Goal: Task Accomplishment & Management: Manage account settings

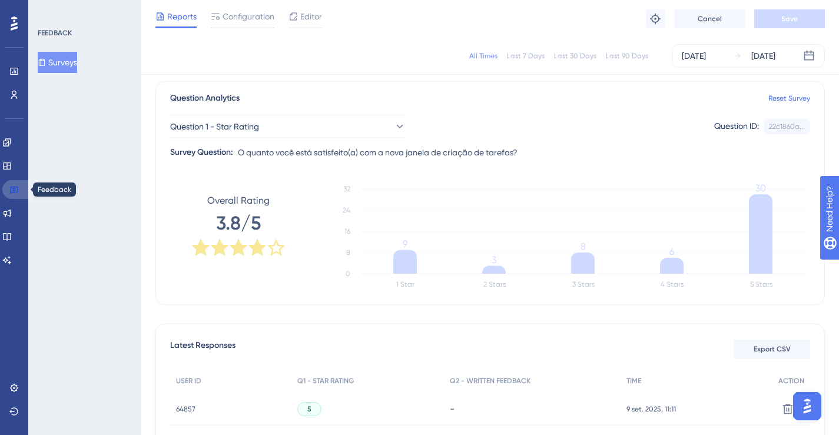
click at [20, 189] on link at bounding box center [16, 189] width 28 height 19
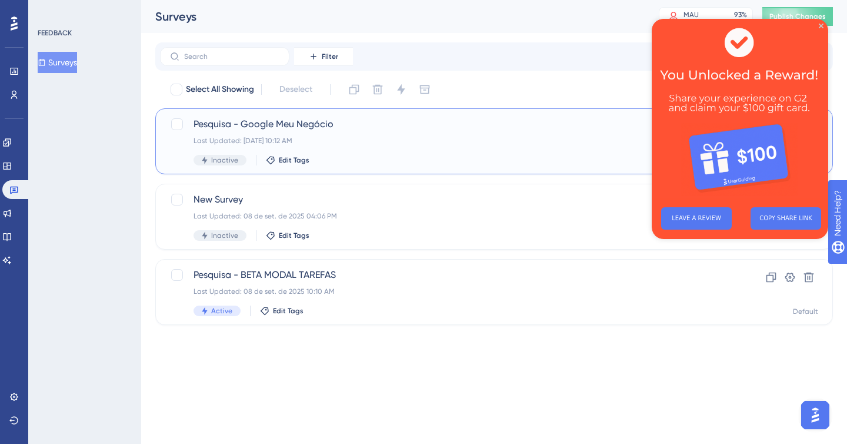
click at [404, 134] on div "Pesquisa - Google Meu Negócio Last Updated: [DATE] 10:12 AM Inactive Edit Tags" at bounding box center [447, 141] width 507 height 48
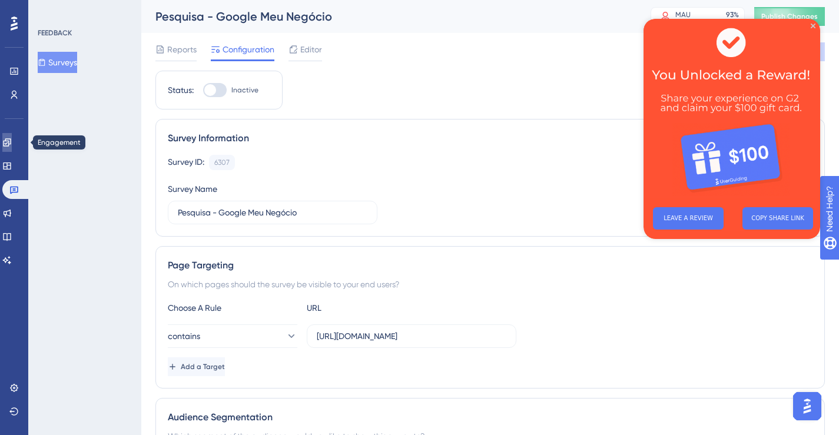
click at [11, 141] on icon at bounding box center [7, 142] width 8 height 8
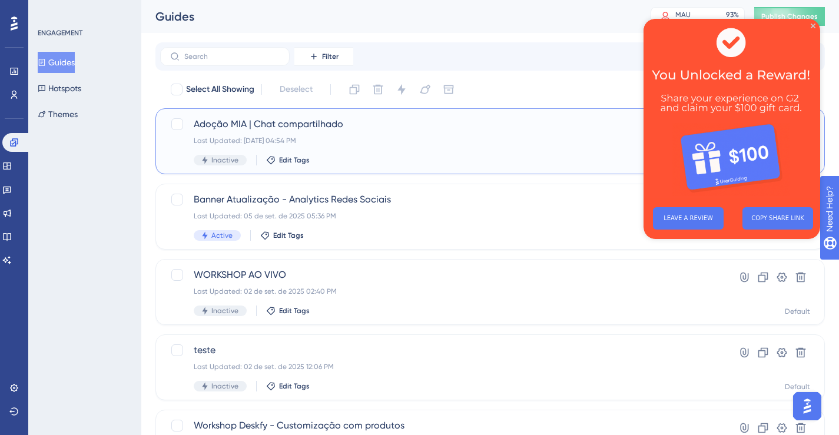
click at [275, 128] on span "Adoção MIA | Chat compartilhado" at bounding box center [443, 124] width 498 height 14
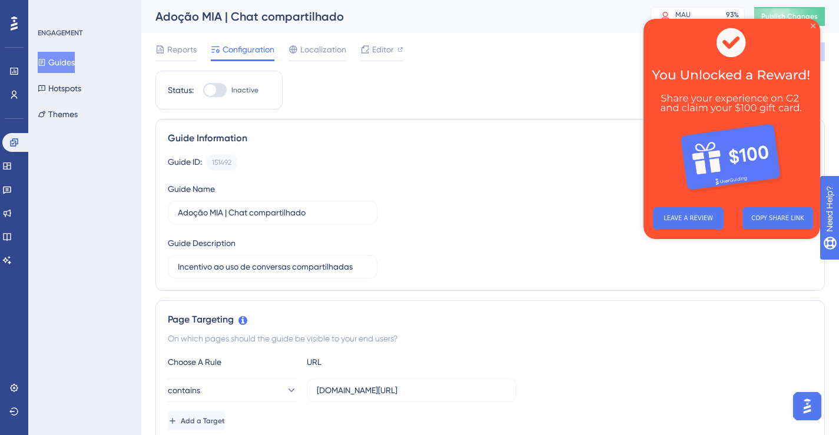
click at [811, 26] on icon "Close Preview" at bounding box center [812, 26] width 5 height 5
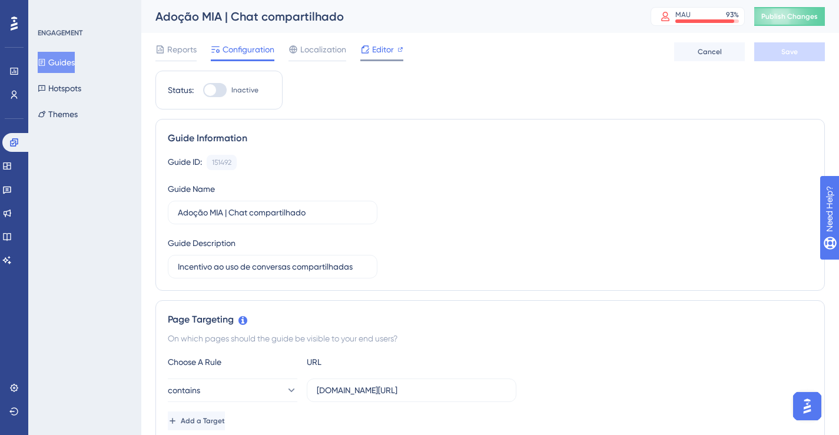
click at [385, 51] on span "Editor" at bounding box center [383, 49] width 22 height 14
click at [11, 185] on icon at bounding box center [6, 189] width 9 height 9
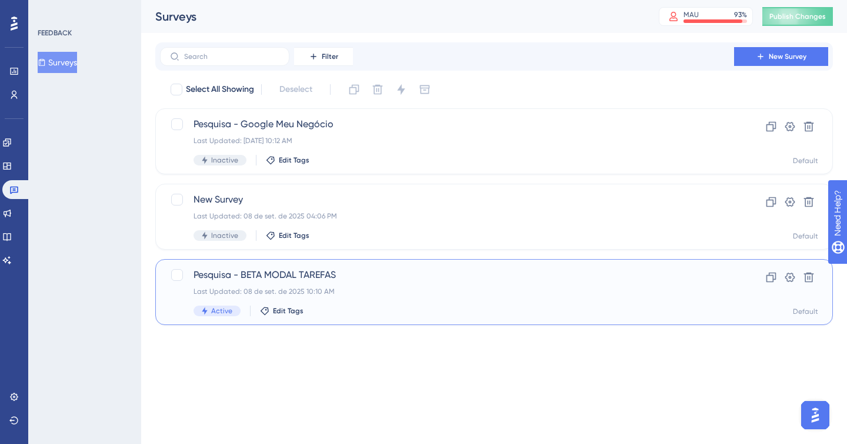
click at [498, 295] on div "Last Updated: 08 de set. de 2025 10:10 AM" at bounding box center [447, 291] width 507 height 9
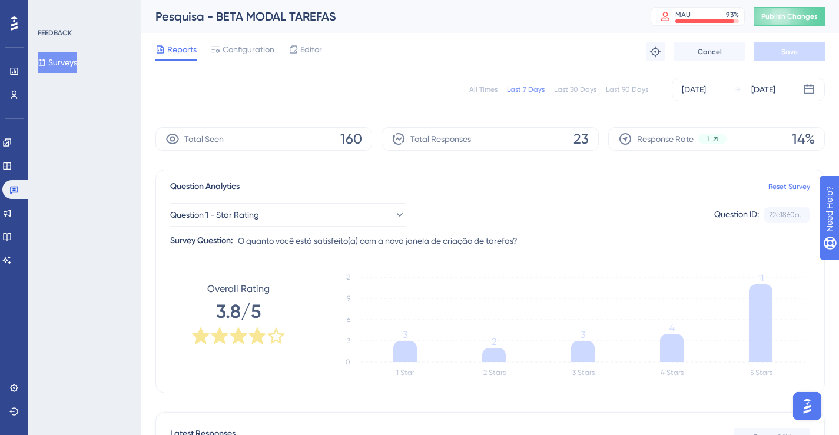
click at [488, 88] on div "All Times" at bounding box center [483, 89] width 28 height 9
click at [61, 60] on button "Surveys" at bounding box center [57, 62] width 39 height 21
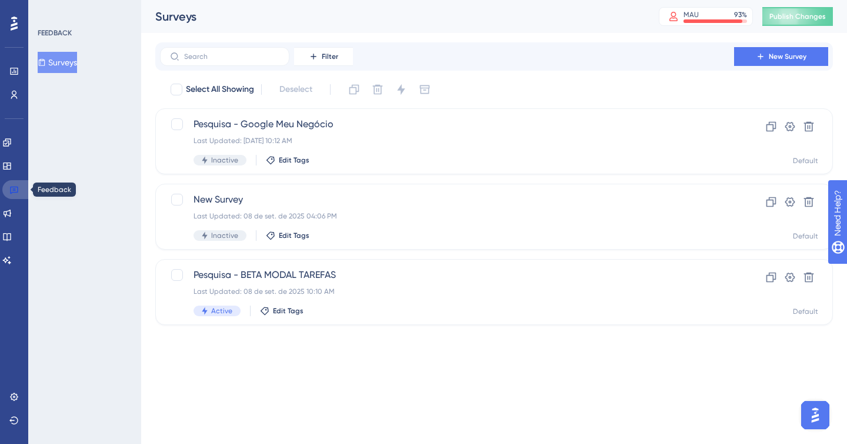
click at [18, 189] on icon at bounding box center [13, 189] width 9 height 9
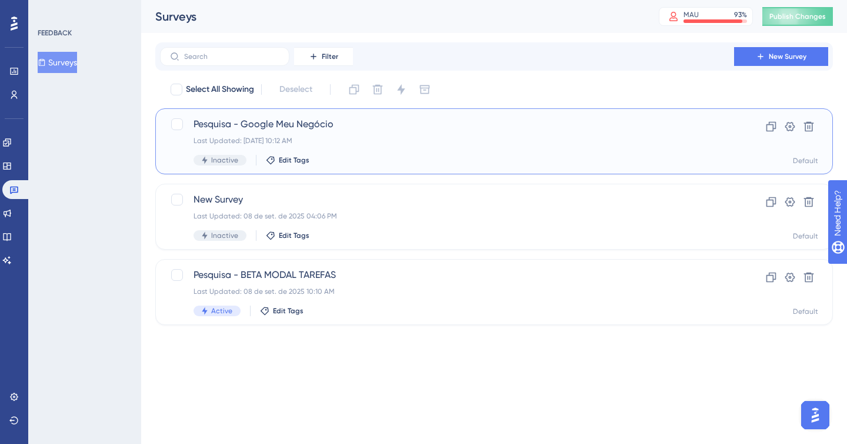
click at [407, 128] on span "Pesquisa - Google Meu Negócio" at bounding box center [447, 124] width 507 height 14
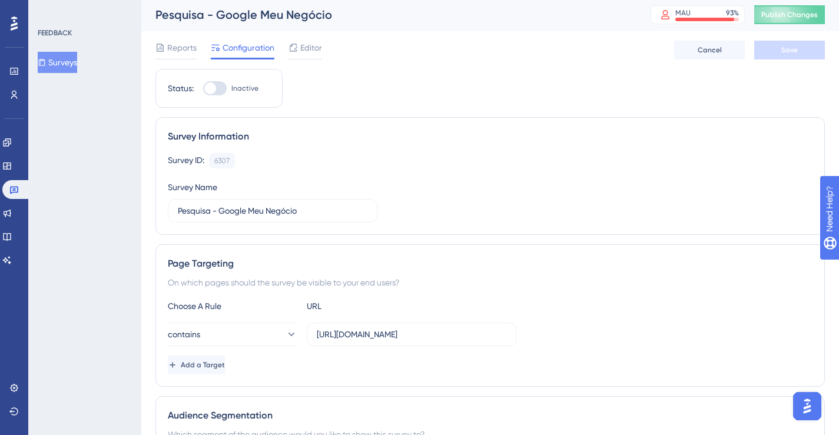
scroll to position [2, 0]
click at [368, 338] on input "[URL][DOMAIN_NAME]" at bounding box center [411, 333] width 189 height 13
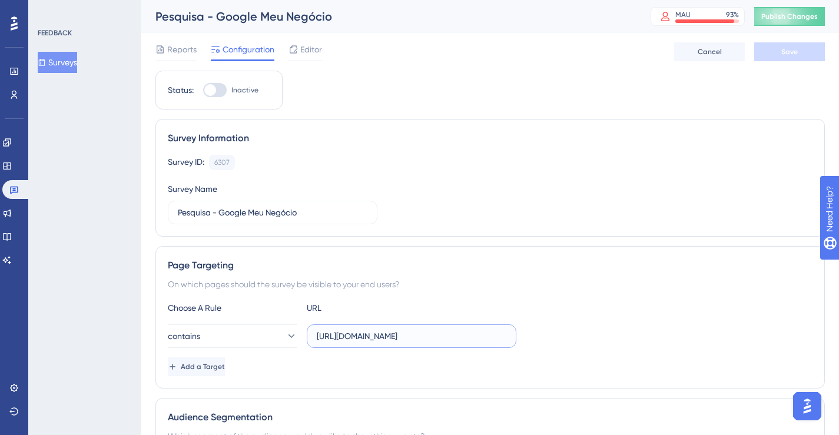
scroll to position [0, 0]
drag, startPoint x: 363, startPoint y: 337, endPoint x: 299, endPoint y: 337, distance: 64.1
click at [299, 337] on div "contains [URL][DOMAIN_NAME]" at bounding box center [342, 336] width 348 height 24
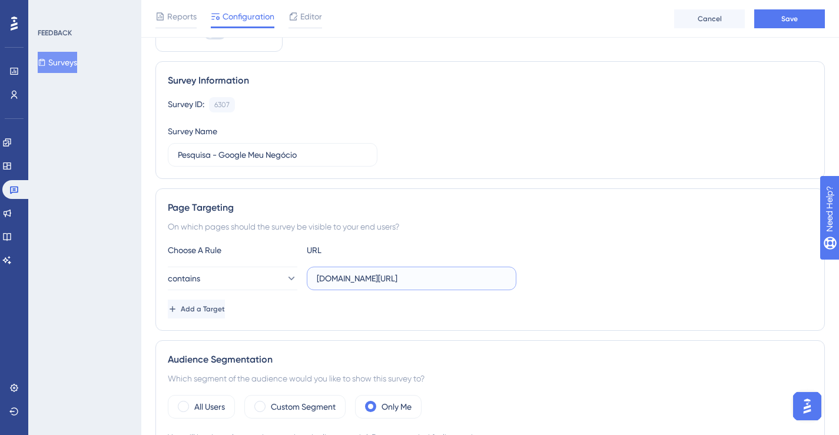
scroll to position [72, 0]
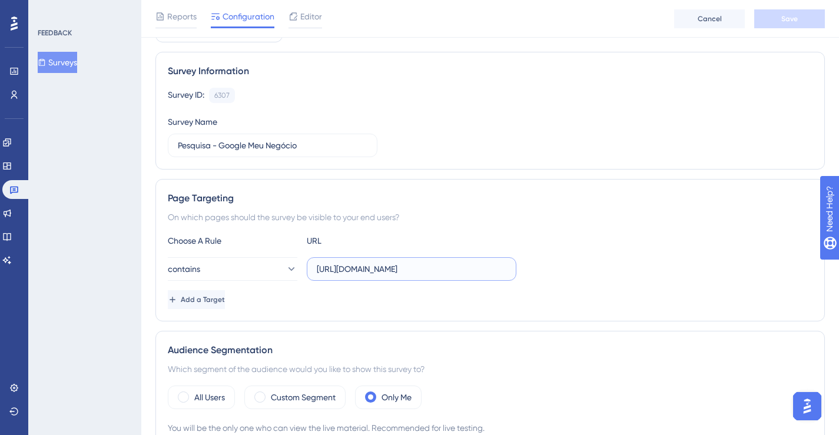
click at [367, 272] on input "[URL][DOMAIN_NAME]" at bounding box center [411, 268] width 189 height 13
click at [357, 265] on input "[URL][DOMAIN_NAME]" at bounding box center [411, 268] width 189 height 13
drag, startPoint x: 364, startPoint y: 270, endPoint x: 319, endPoint y: 270, distance: 44.7
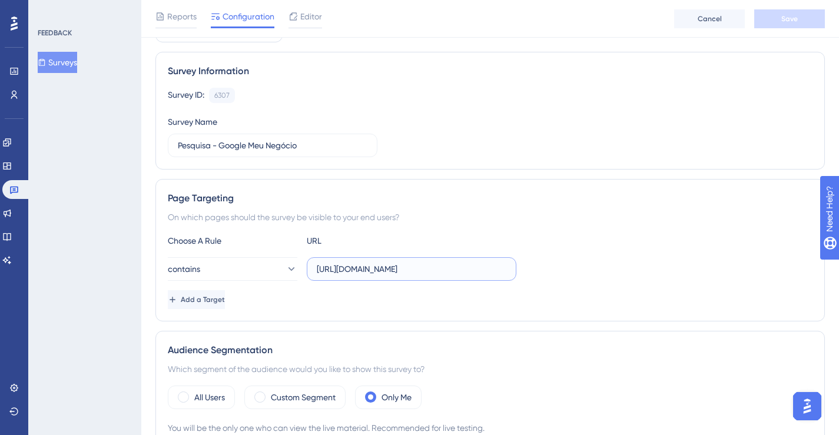
click at [319, 270] on input "[URL][DOMAIN_NAME]" at bounding box center [411, 268] width 189 height 13
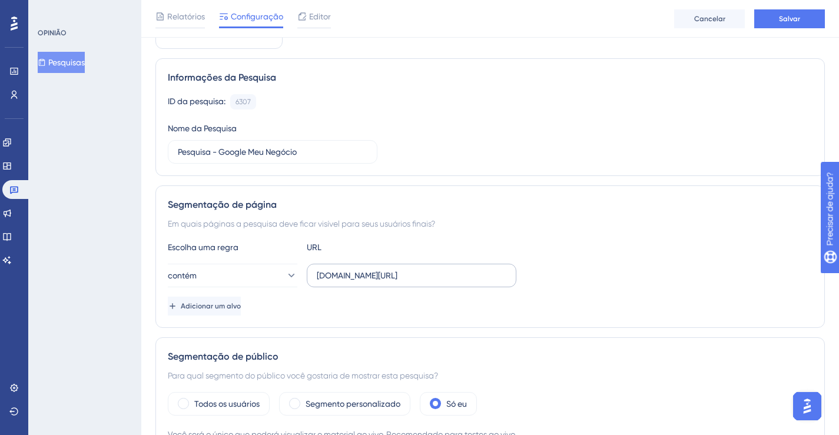
scroll to position [66, 0]
click at [322, 271] on input "[DOMAIN_NAME][URL]" at bounding box center [411, 274] width 189 height 13
click at [422, 275] on input "[URL][DOMAIN_NAME]" at bounding box center [411, 274] width 189 height 13
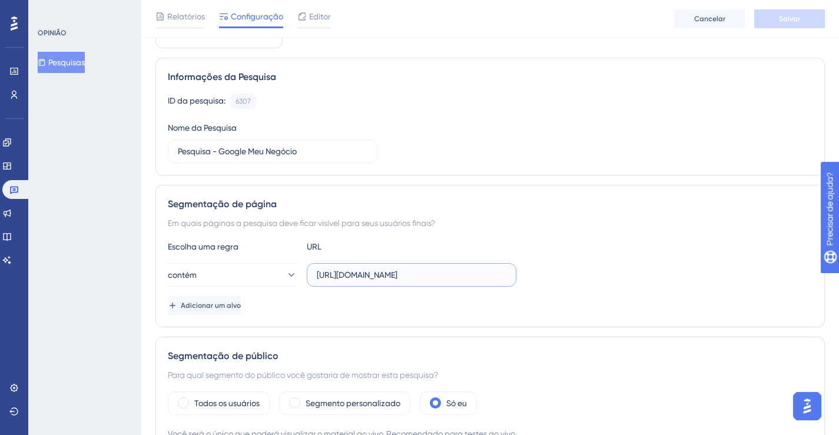
drag, startPoint x: 383, startPoint y: 275, endPoint x: 364, endPoint y: 276, distance: 18.9
click at [379, 275] on input "[URL][DOMAIN_NAME]" at bounding box center [411, 274] width 189 height 13
click at [363, 276] on input "[URL][DOMAIN_NAME]" at bounding box center [411, 274] width 189 height 13
drag, startPoint x: 324, startPoint y: 273, endPoint x: 280, endPoint y: 274, distance: 43.6
click at [280, 273] on div "contém [URL][DOMAIN_NAME]" at bounding box center [342, 275] width 348 height 24
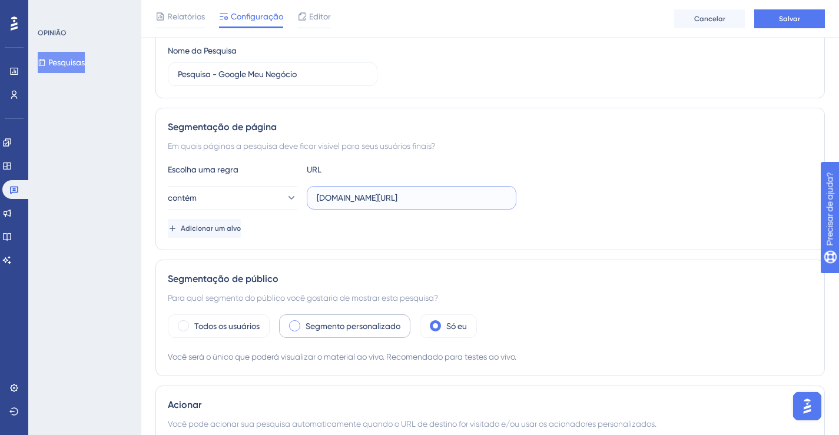
type input "[DOMAIN_NAME][URL]"
click at [333, 323] on font "Segmento personalizado" at bounding box center [352, 325] width 95 height 9
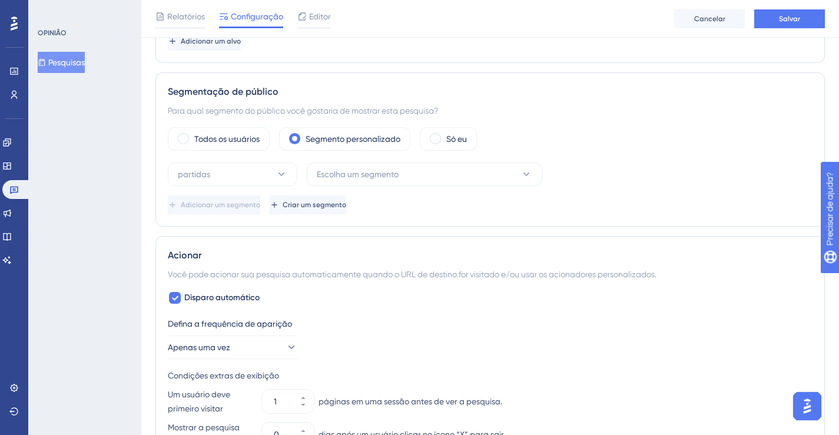
scroll to position [365, 0]
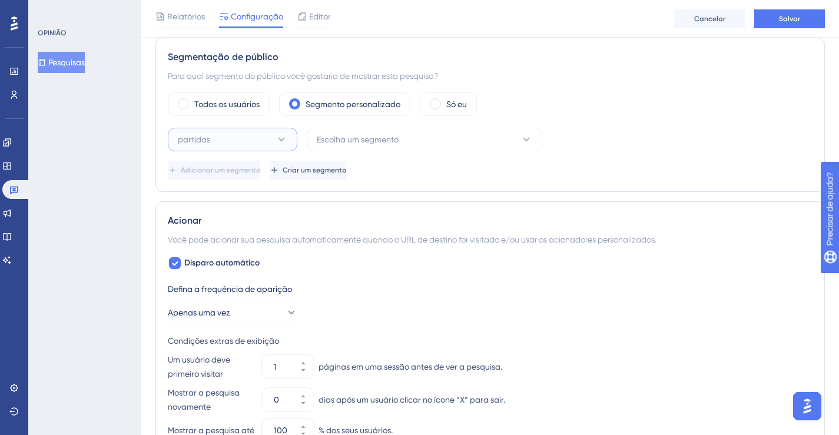
click at [260, 141] on button "partidas" at bounding box center [232, 140] width 129 height 24
click at [251, 169] on div "partidas partidas" at bounding box center [232, 176] width 95 height 24
click at [358, 132] on span "Escolha um segmento" at bounding box center [358, 139] width 82 height 14
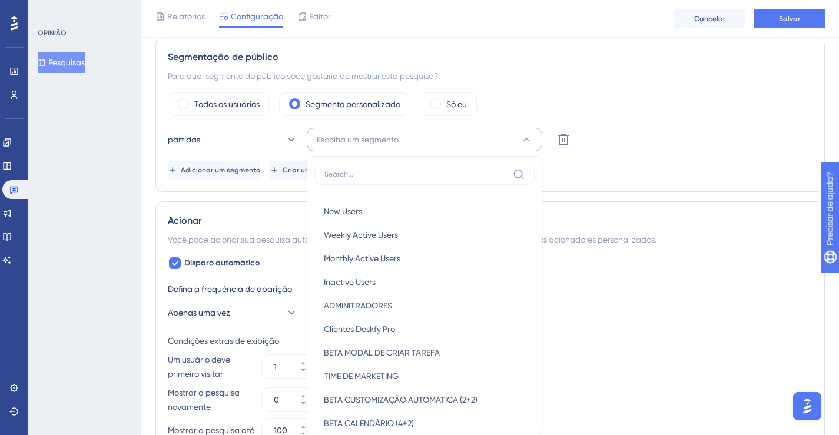
scroll to position [443, 0]
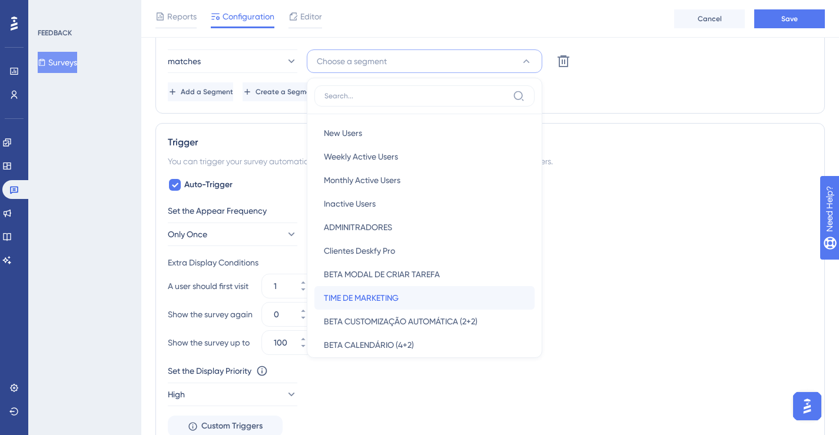
click at [394, 295] on span "TIME DE MARKETING" at bounding box center [361, 298] width 75 height 14
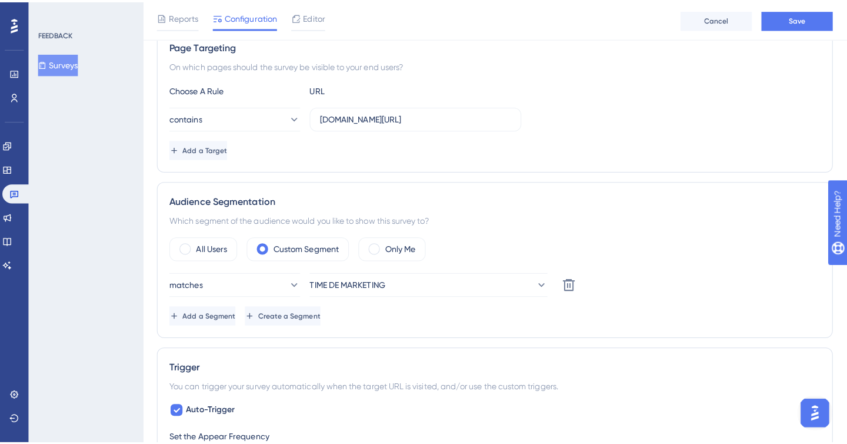
scroll to position [0, 0]
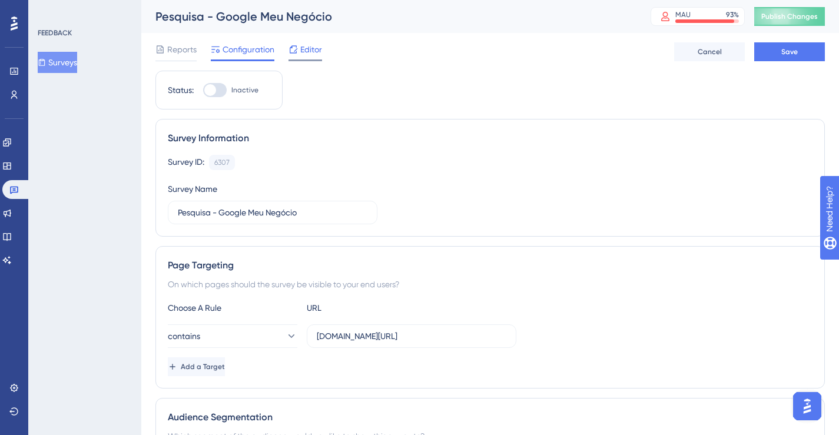
click at [317, 48] on span "Editor" at bounding box center [311, 49] width 22 height 14
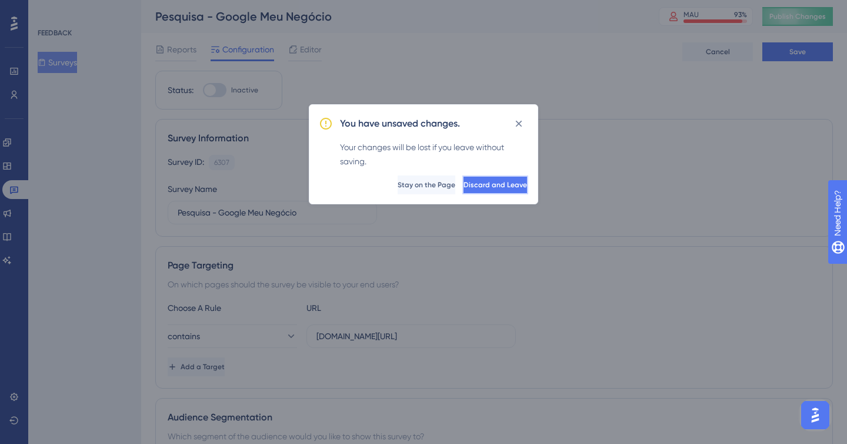
click at [485, 192] on button "Discard and Leave" at bounding box center [496, 184] width 66 height 19
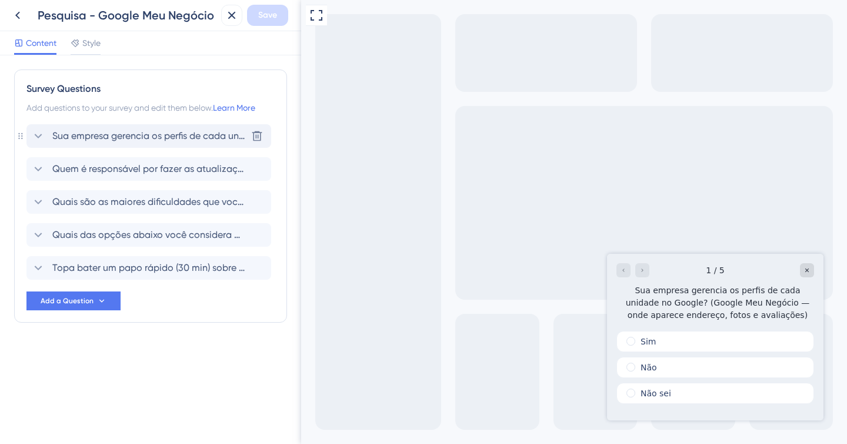
click at [44, 135] on icon at bounding box center [38, 136] width 14 height 14
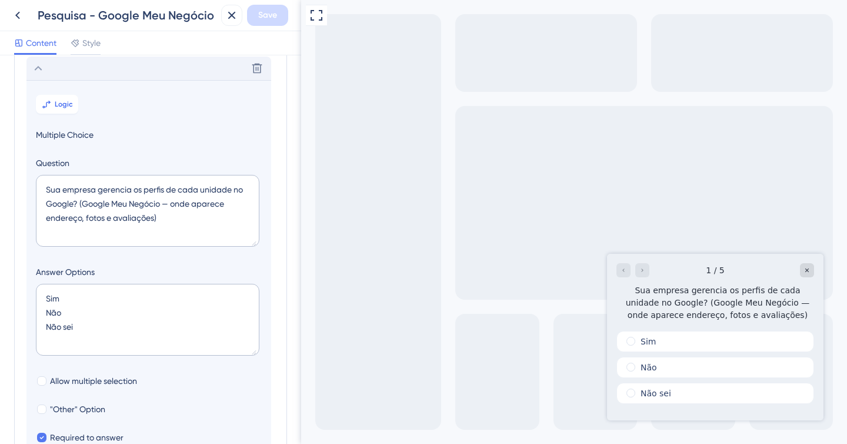
scroll to position [69, 0]
click at [56, 109] on button "Logic" at bounding box center [57, 103] width 42 height 19
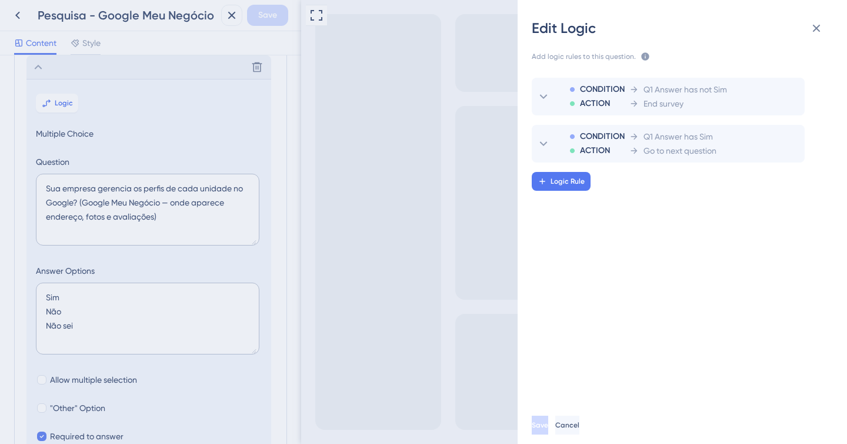
scroll to position [83, 0]
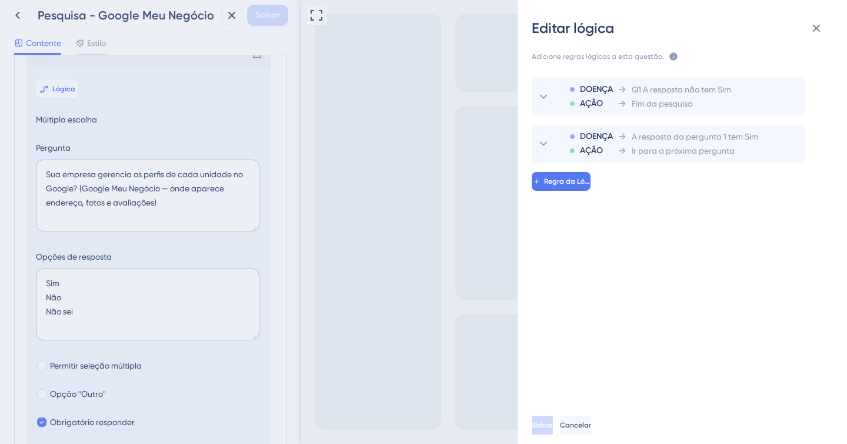
click at [48, 75] on div "Editar lógica Adicione regras lógicas a esta questão. As regras serão aplicadas…" at bounding box center [423, 222] width 847 height 444
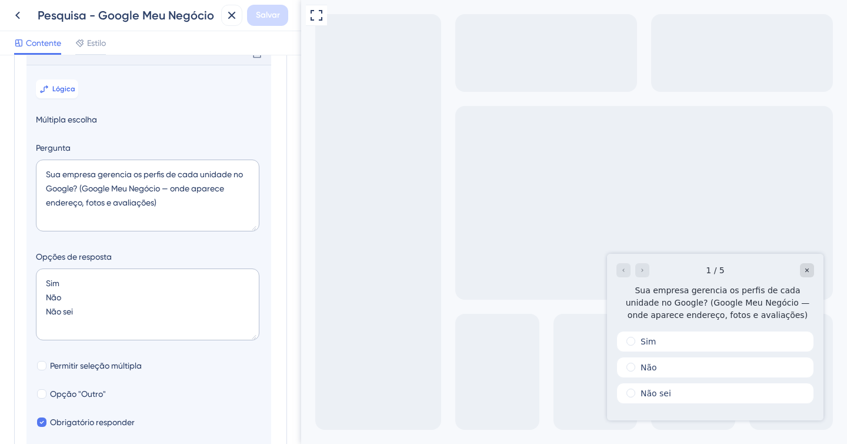
click at [42, 60] on icon at bounding box center [38, 53] width 14 height 14
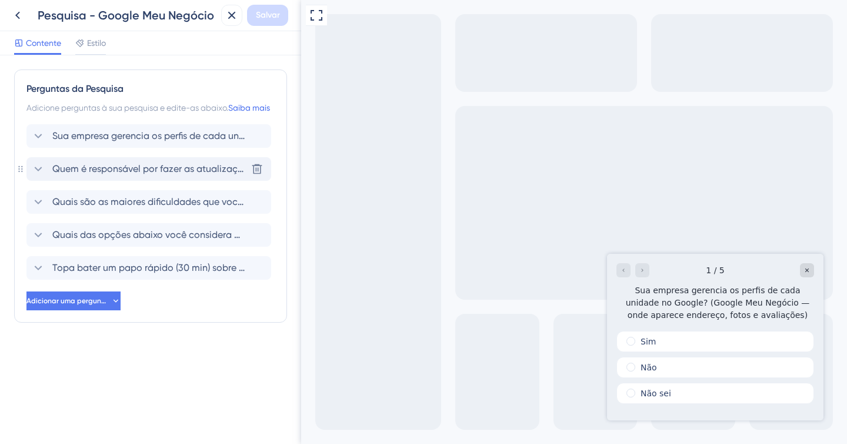
click at [76, 174] on font "Quem é responsável por fazer as atualizações das informações do Google Meu Negó…" at bounding box center [247, 168] width 390 height 11
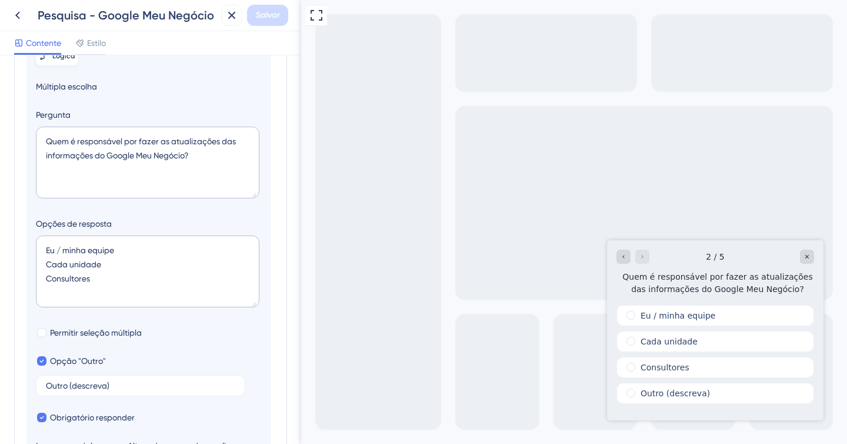
scroll to position [146, 0]
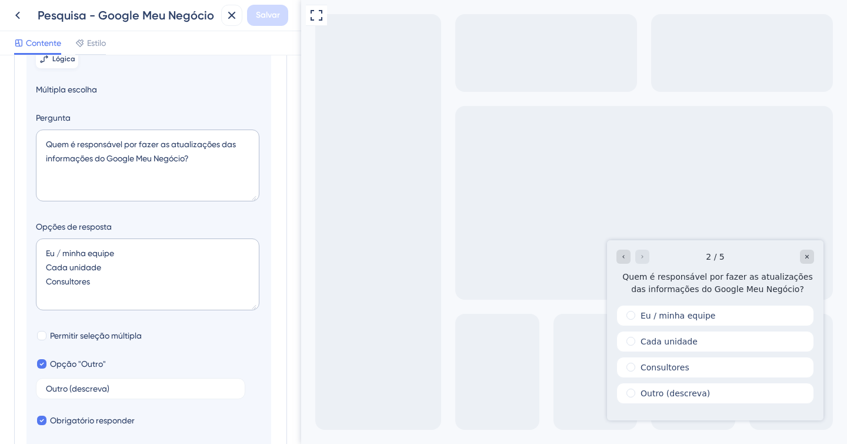
click at [62, 63] on font "Lógica" at bounding box center [63, 59] width 23 height 8
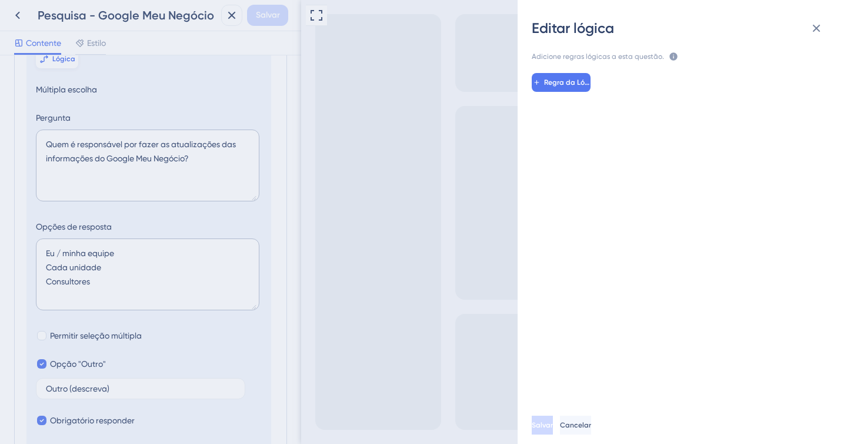
click at [58, 65] on div "Editar lógica Adicione regras lógicas a esta questão. As regras serão aplicadas…" at bounding box center [423, 222] width 847 height 444
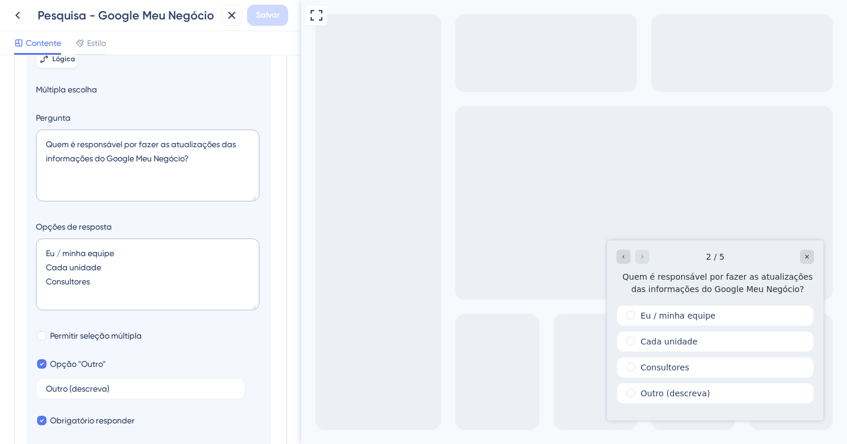
click at [52, 68] on button "Lógica" at bounding box center [57, 58] width 42 height 19
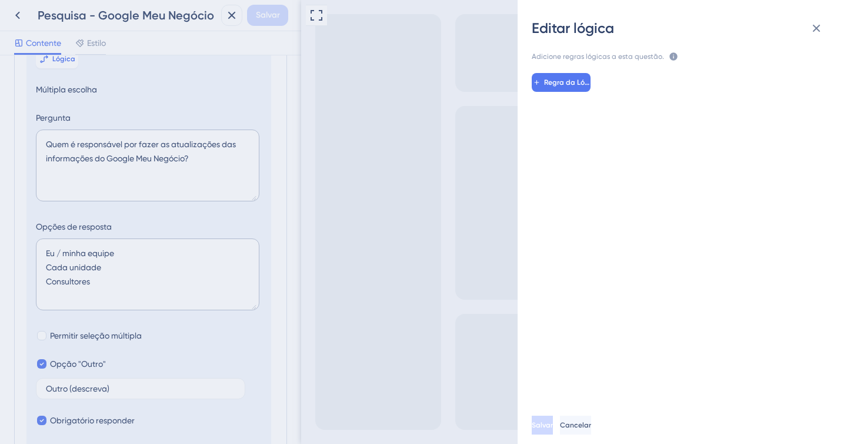
click at [54, 69] on div "Editar lógica Adicione regras lógicas a esta questão. As regras serão aplicadas…" at bounding box center [423, 222] width 847 height 444
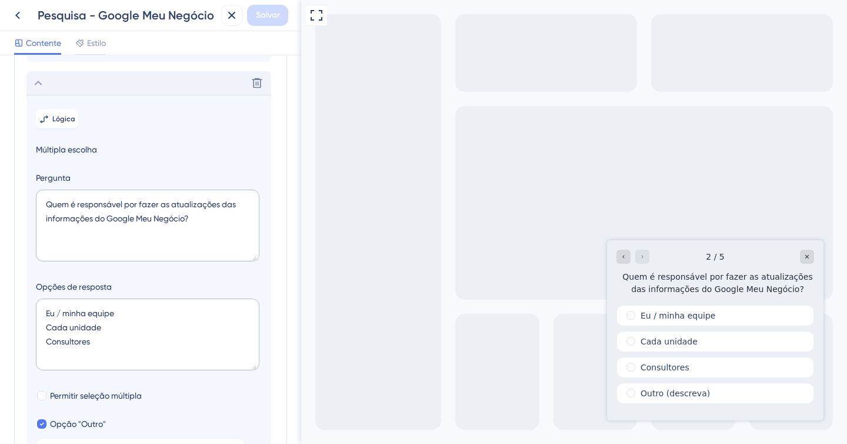
scroll to position [0, 0]
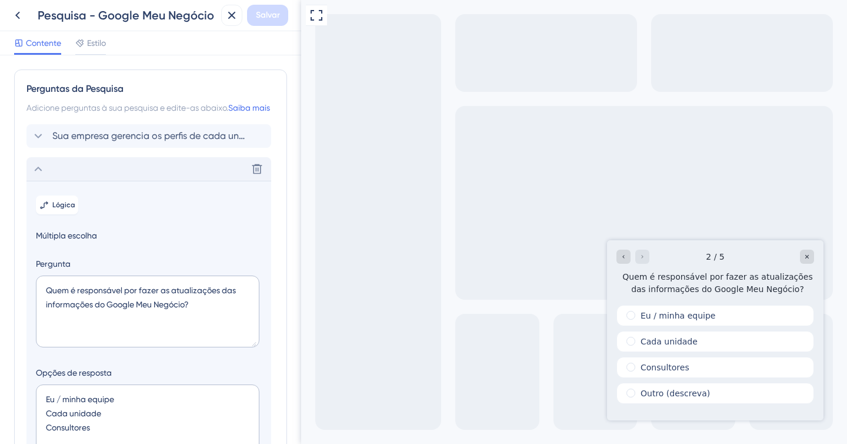
click at [43, 176] on icon at bounding box center [38, 169] width 14 height 14
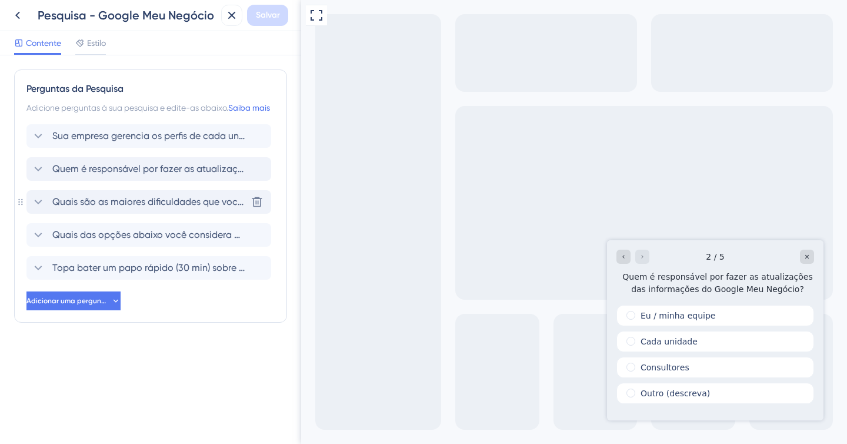
click at [108, 207] on font "Quais são as maiores dificuldades que você enfrenta com o Google Meu Negócio?" at bounding box center [232, 201] width 360 height 11
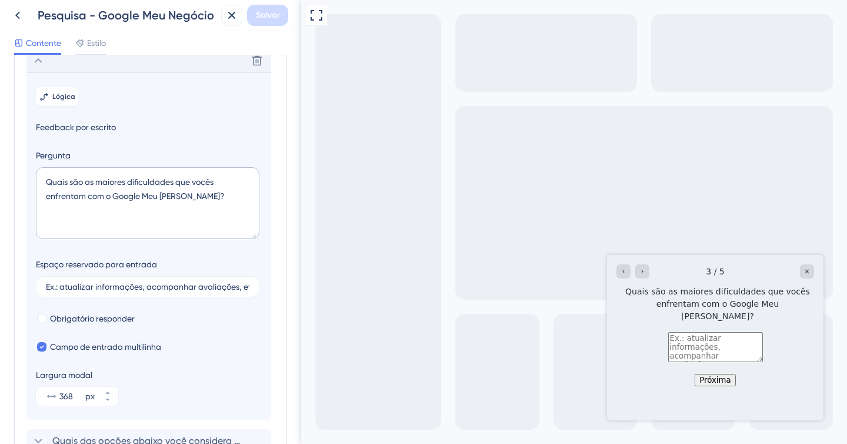
scroll to position [149, 0]
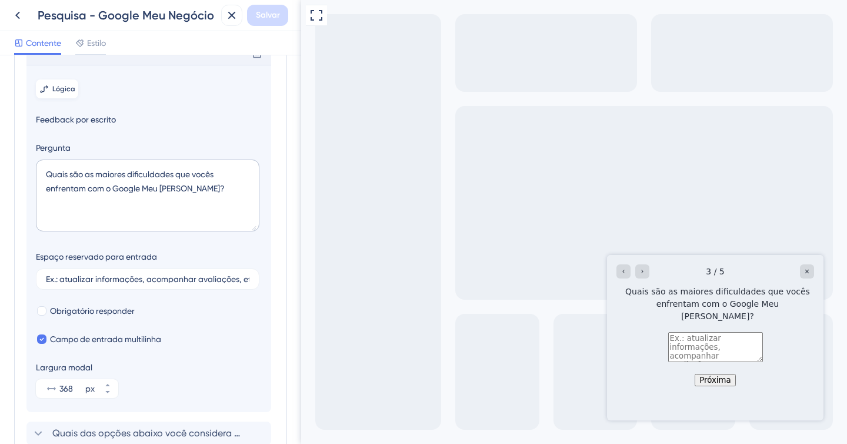
click at [51, 98] on button "Lógica" at bounding box center [57, 88] width 42 height 19
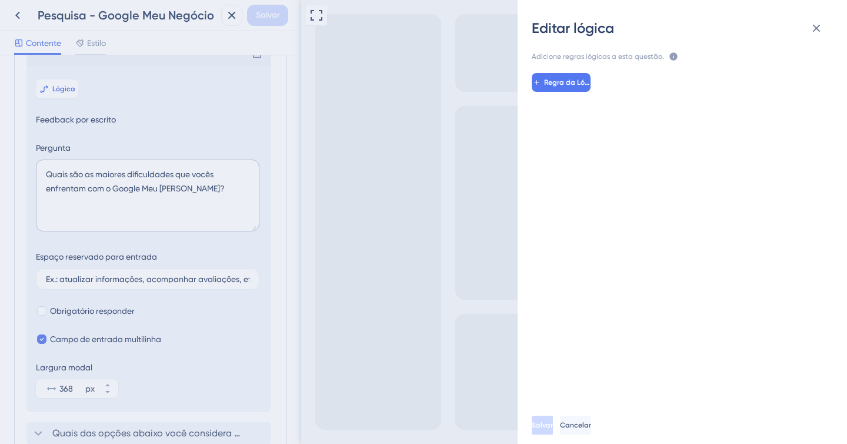
click at [36, 68] on div "Editar lógica Adicione regras lógicas a esta questão. As regras serão aplicadas…" at bounding box center [423, 222] width 847 height 444
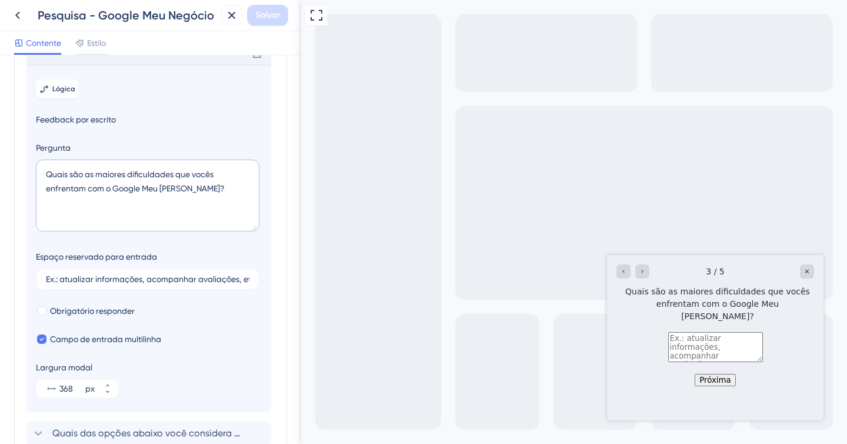
click at [35, 60] on icon at bounding box center [38, 53] width 14 height 14
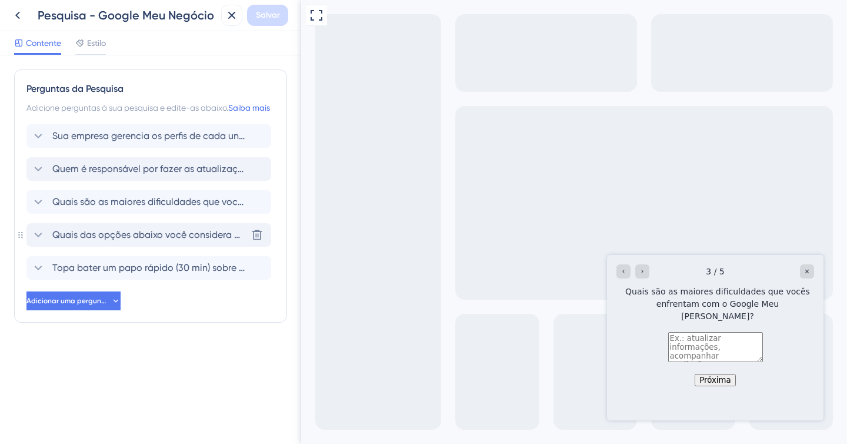
click at [118, 240] on font "Quais das opções abaixo você considera mais importantes?" at bounding box center [183, 234] width 262 height 11
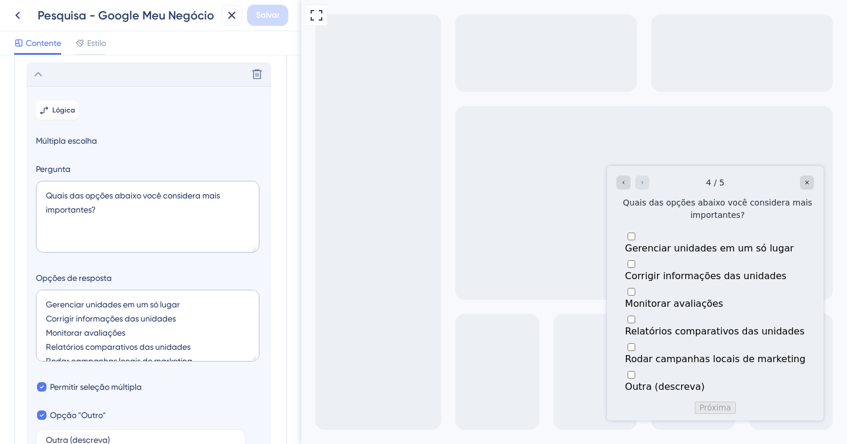
scroll to position [182, 0]
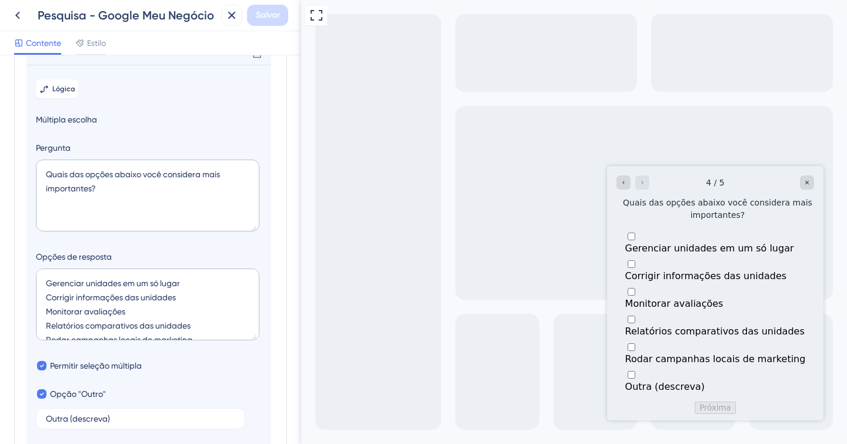
drag, startPoint x: 45, startPoint y: 65, endPoint x: 45, endPoint y: 72, distance: 7.1
click at [44, 60] on icon at bounding box center [38, 53] width 14 height 14
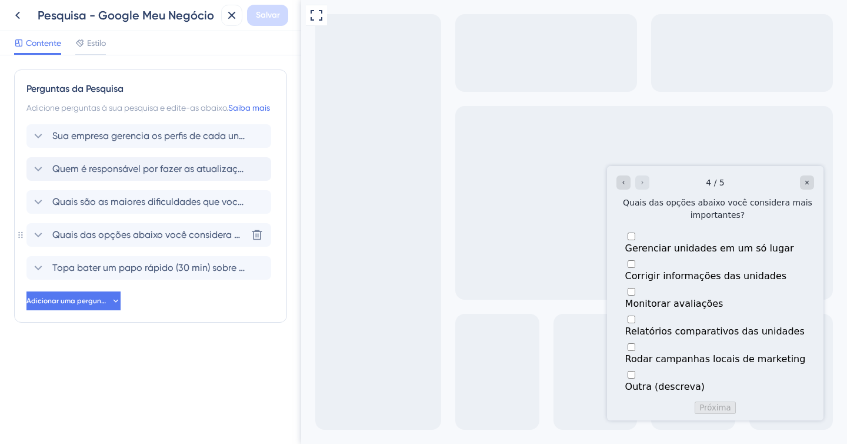
scroll to position [0, 0]
click at [162, 273] on font "Topa bater um papo rápido (30 min) sobre Google Meu Negócio para nos ajudar a e…" at bounding box center [372, 267] width 641 height 11
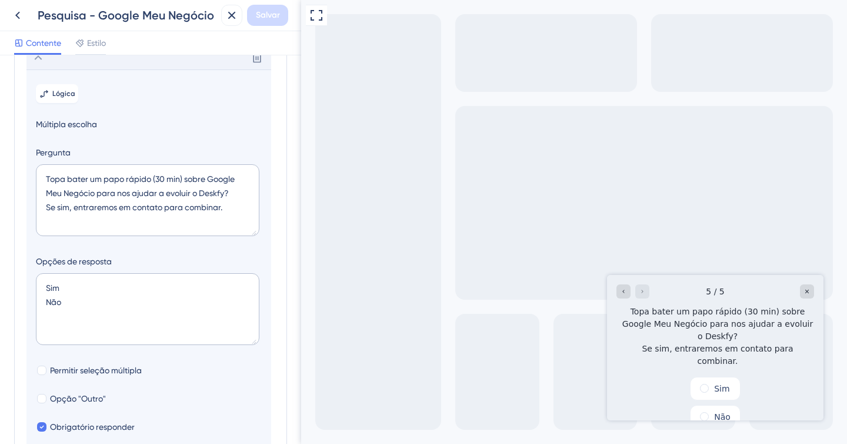
scroll to position [209, 0]
click at [62, 98] on font "Lógica" at bounding box center [63, 94] width 23 height 8
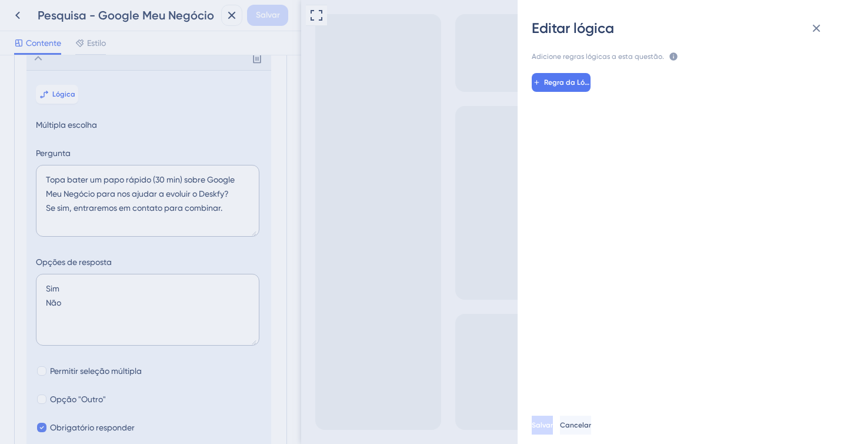
click at [45, 73] on div "Editar lógica Adicione regras lógicas a esta questão. As regras serão aplicadas…" at bounding box center [423, 222] width 847 height 444
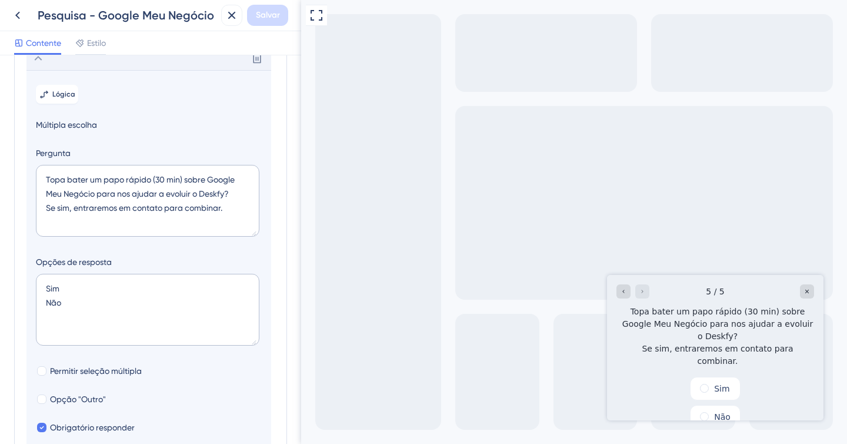
click at [35, 61] on icon at bounding box center [39, 58] width 8 height 5
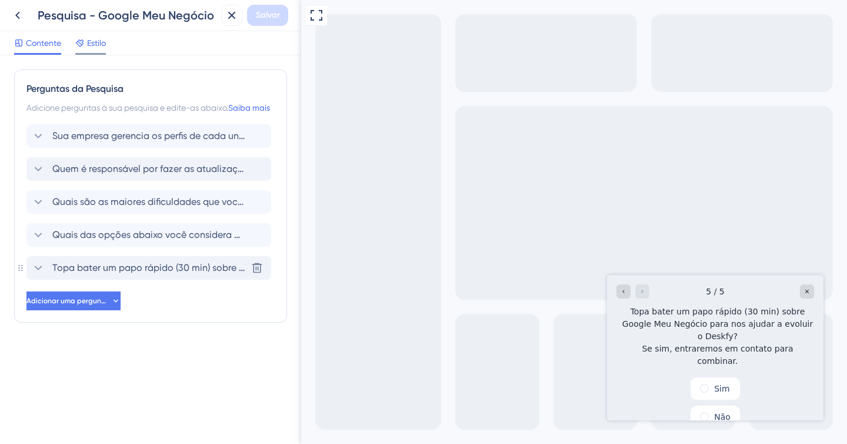
click at [88, 44] on font "Estilo" at bounding box center [96, 42] width 19 height 9
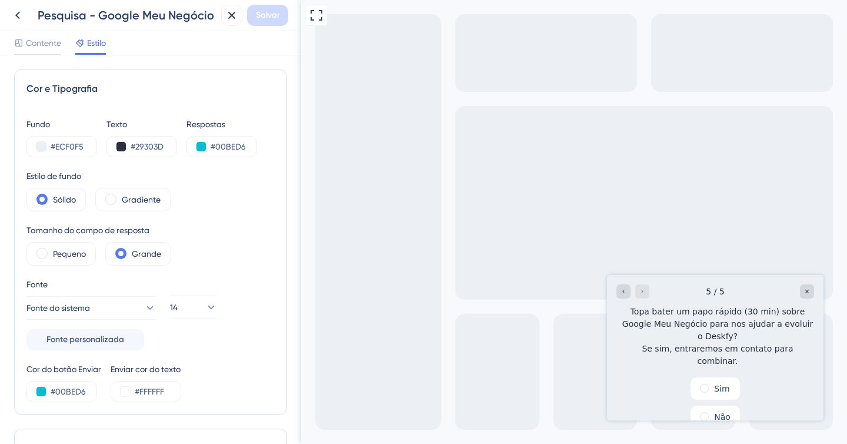
click at [673, 291] on div "5 / 5" at bounding box center [716, 291] width 198 height 14
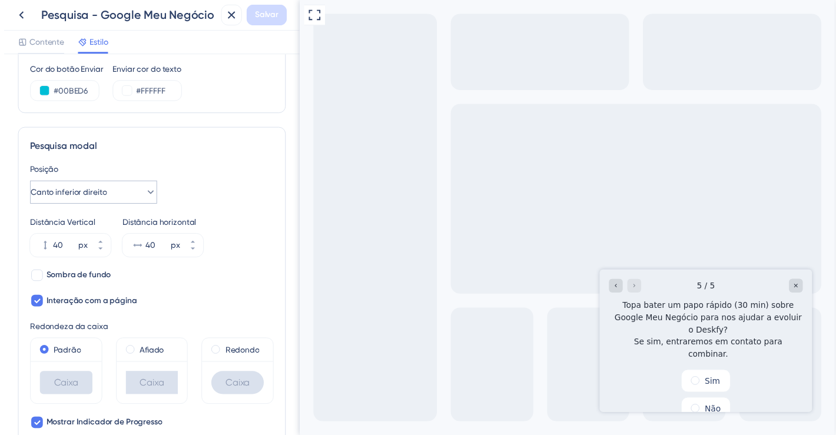
scroll to position [313, 0]
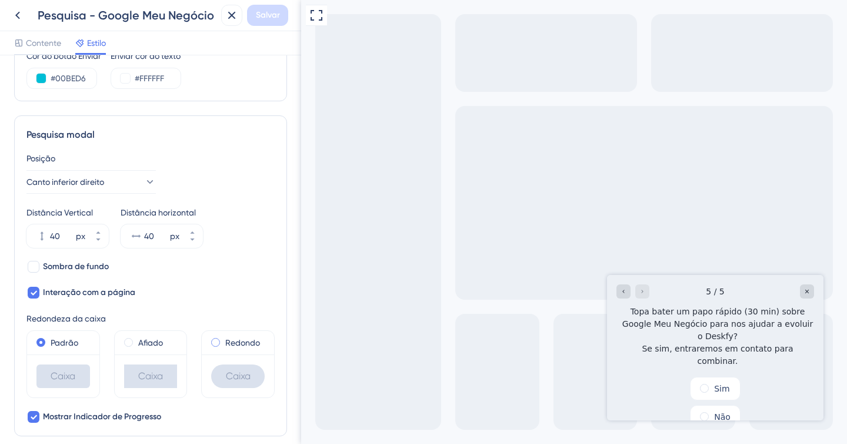
click at [225, 343] on font "Redondo" at bounding box center [242, 342] width 35 height 9
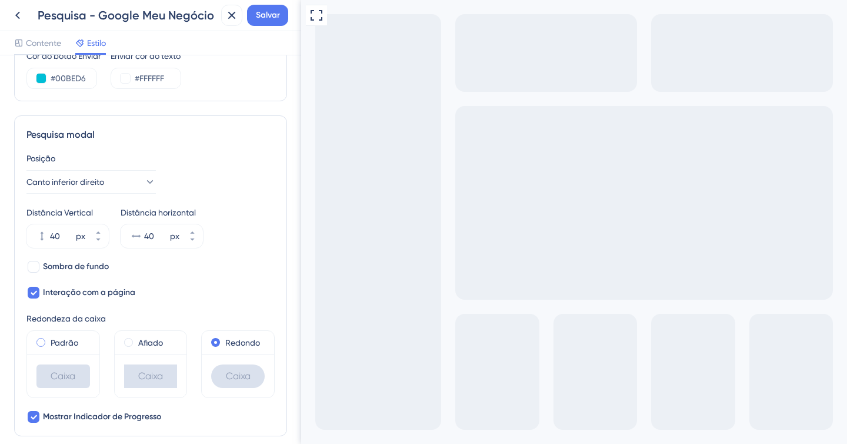
click at [57, 346] on font "Padrão" at bounding box center [65, 342] width 28 height 9
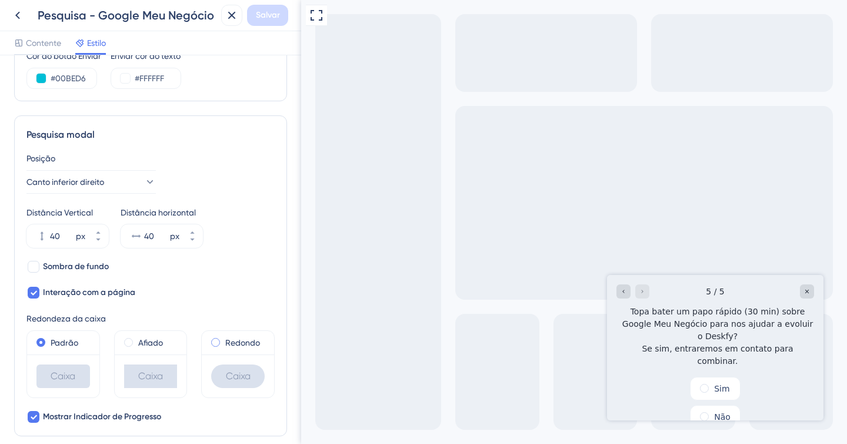
click at [217, 335] on div "Redondo" at bounding box center [238, 342] width 54 height 14
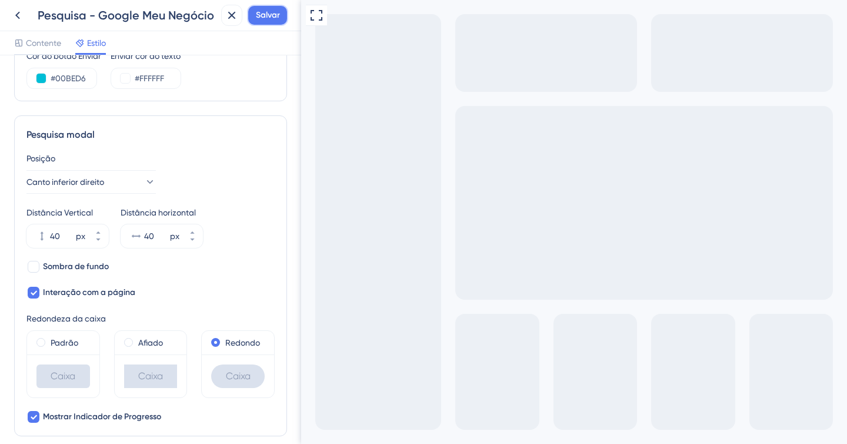
click at [255, 22] on button "Salvar" at bounding box center [267, 15] width 41 height 21
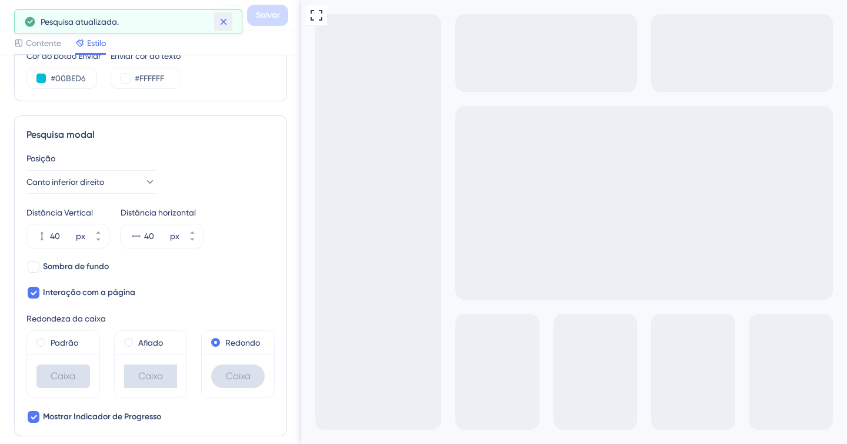
click at [226, 21] on icon at bounding box center [224, 22] width 12 height 12
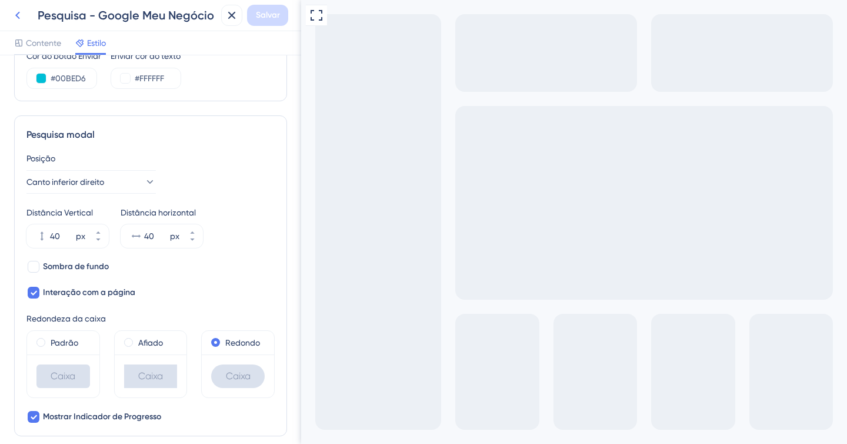
click at [15, 16] on icon at bounding box center [18, 15] width 14 height 14
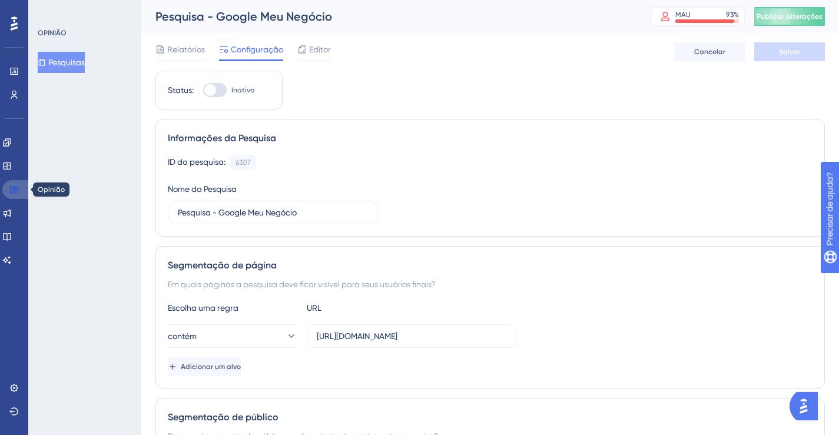
click at [13, 189] on icon at bounding box center [14, 191] width 8 height 8
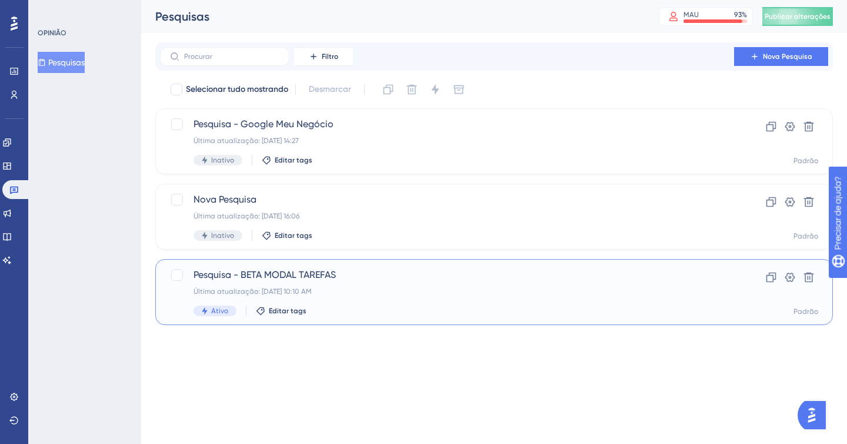
click at [431, 288] on div "Última atualização: [DATE] 10:10 AM" at bounding box center [447, 291] width 507 height 9
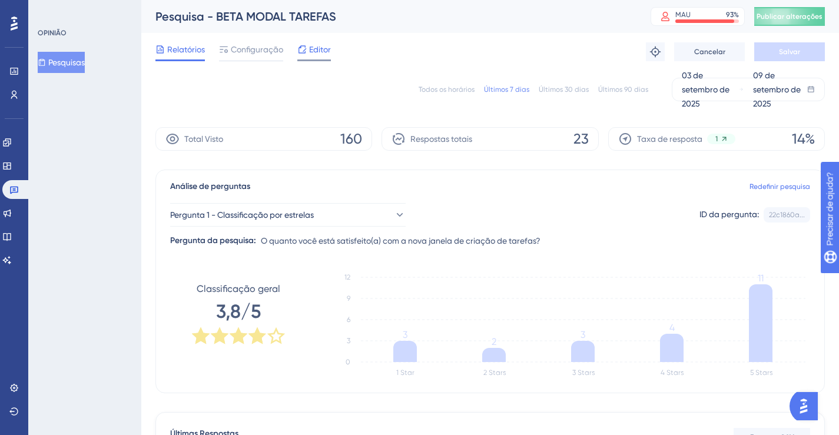
click at [301, 46] on icon at bounding box center [301, 49] width 9 height 9
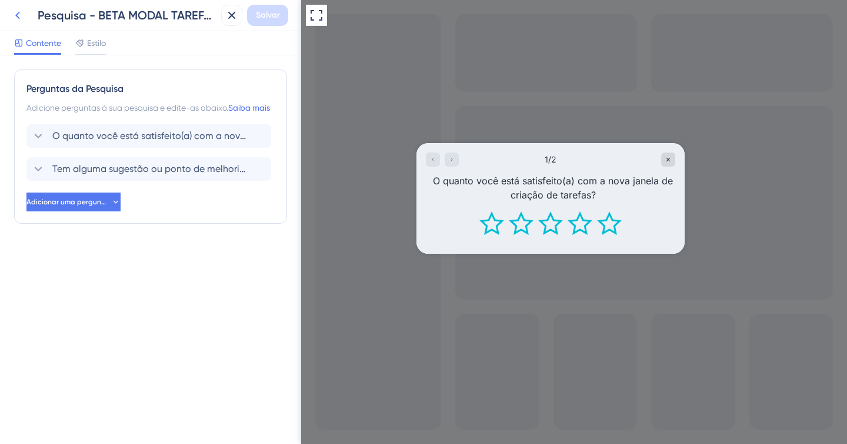
click at [19, 18] on icon at bounding box center [17, 16] width 5 height 8
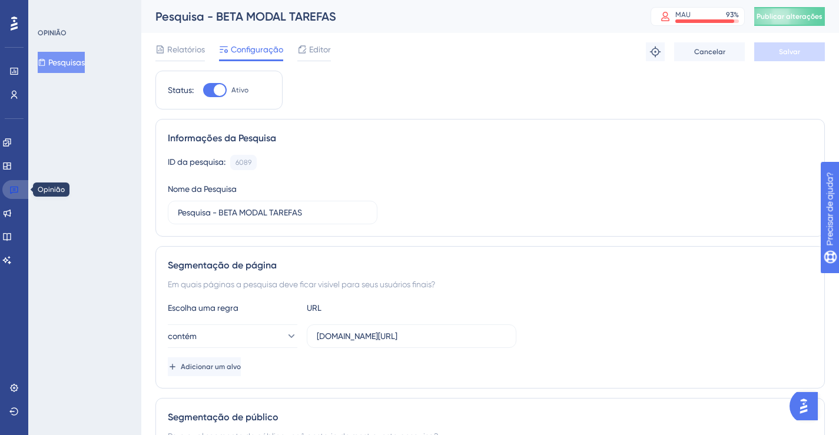
click at [16, 191] on icon at bounding box center [13, 189] width 9 height 9
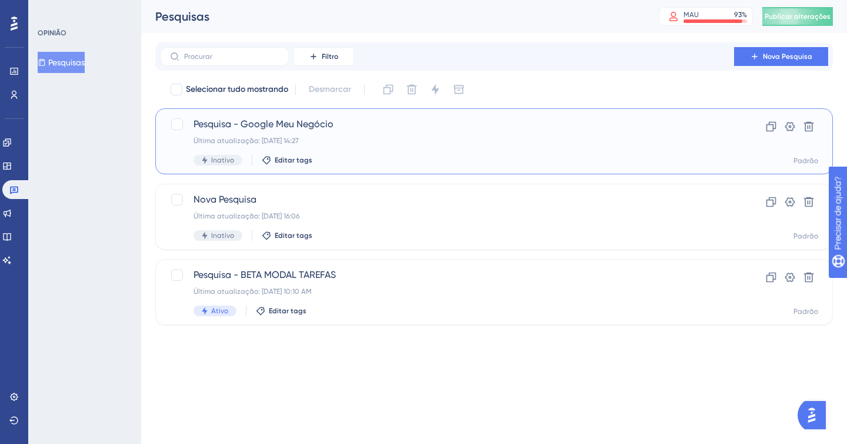
click at [370, 137] on div "Última atualização: [DATE] 14:27" at bounding box center [447, 140] width 507 height 9
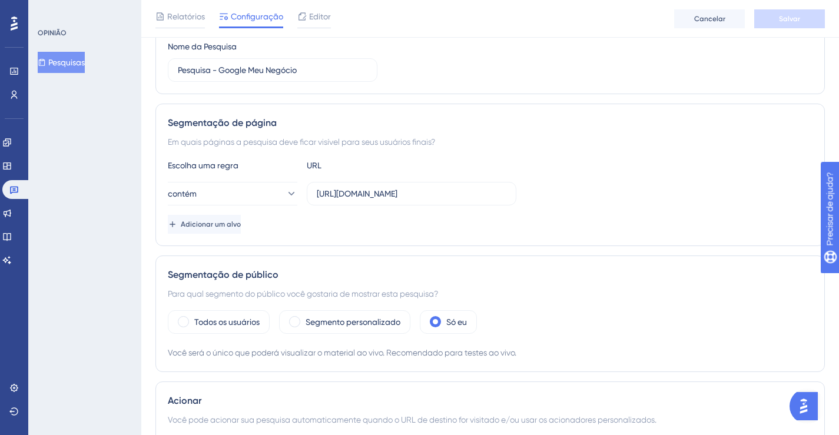
scroll to position [79, 0]
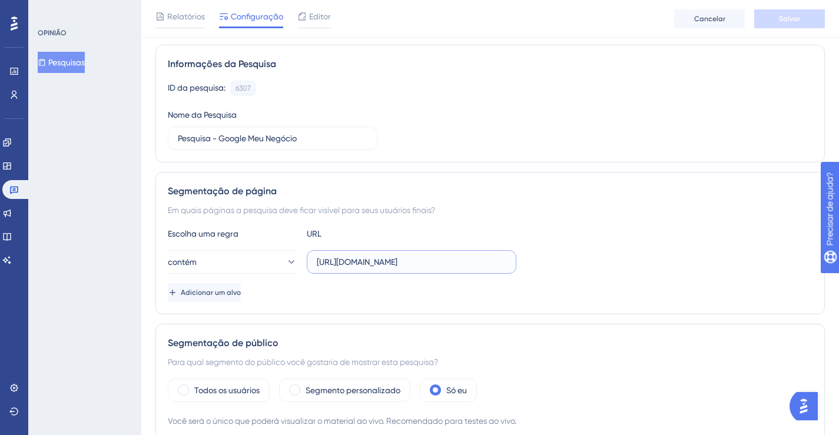
click at [365, 262] on input "[URL][DOMAIN_NAME]" at bounding box center [411, 261] width 189 height 13
drag, startPoint x: 364, startPoint y: 263, endPoint x: 306, endPoint y: 264, distance: 58.3
click at [307, 264] on label "[URL][DOMAIN_NAME]" at bounding box center [411, 262] width 209 height 24
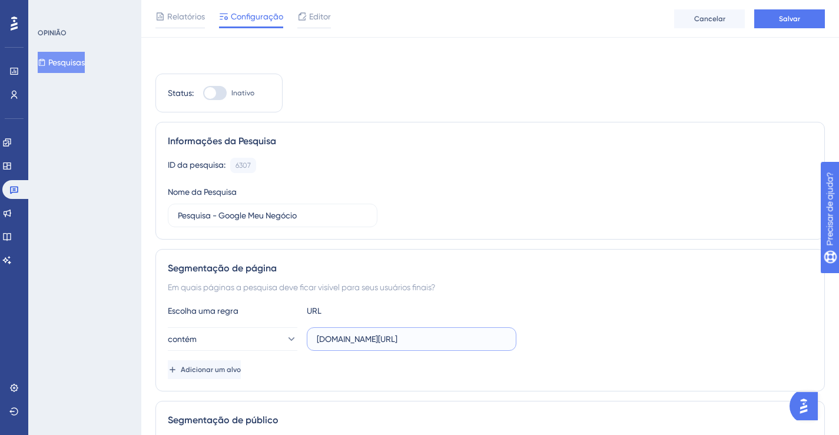
scroll to position [0, 0]
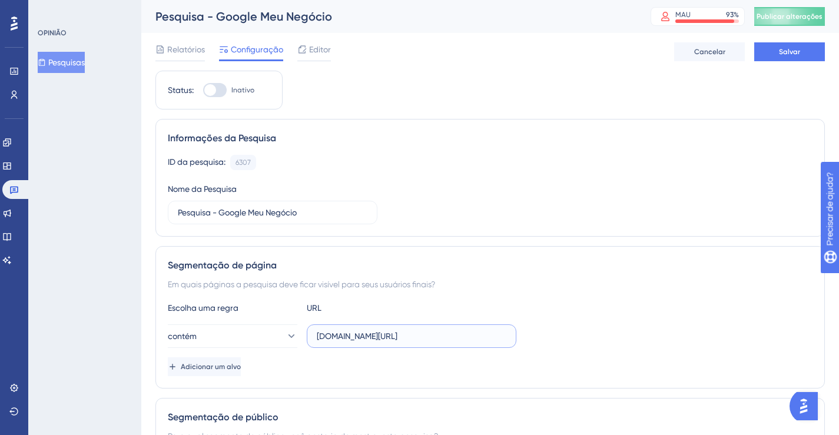
type input "[DOMAIN_NAME][URL]"
click at [222, 88] on div at bounding box center [215, 90] width 24 height 14
click at [203, 90] on input "Inativo" at bounding box center [202, 90] width 1 height 1
checkbox input "true"
click at [322, 53] on font "Editor" at bounding box center [320, 49] width 22 height 9
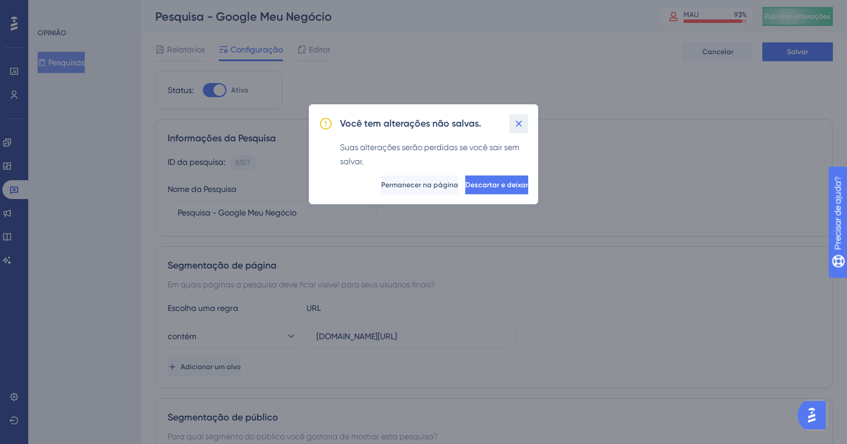
click at [521, 121] on icon at bounding box center [519, 124] width 12 height 12
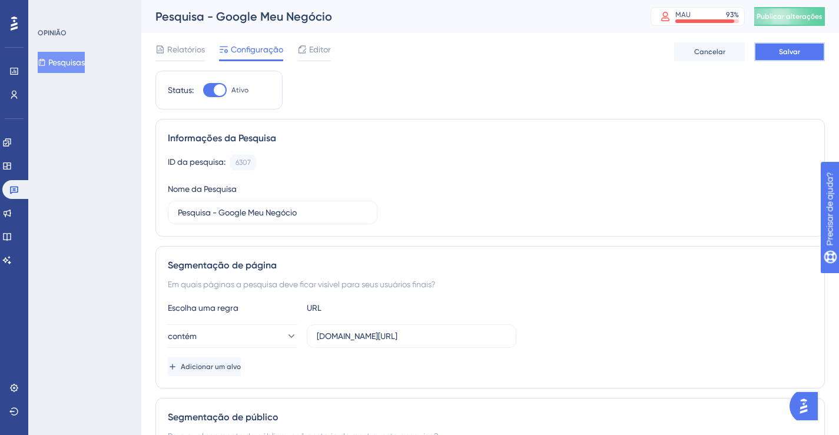
click at [793, 52] on font "Salvar" at bounding box center [789, 52] width 21 height 8
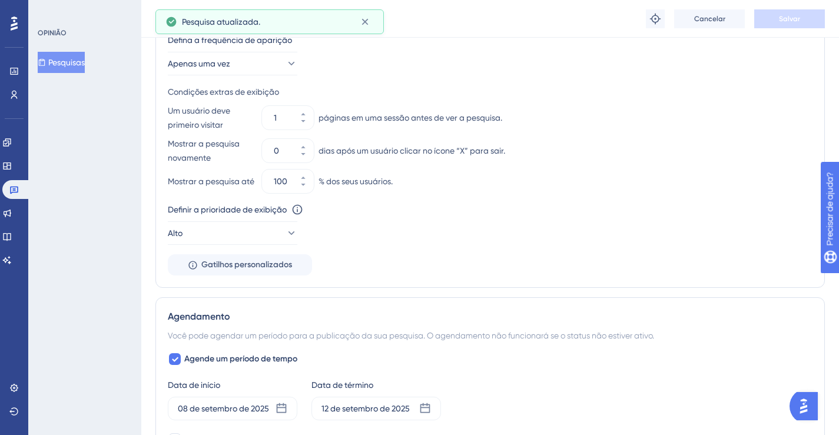
scroll to position [746, 0]
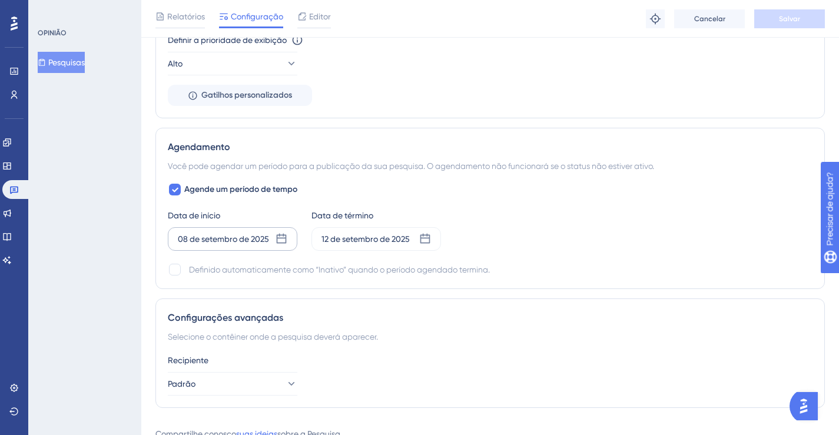
click at [269, 241] on font "08 de setembro de 2025" at bounding box center [223, 238] width 91 height 9
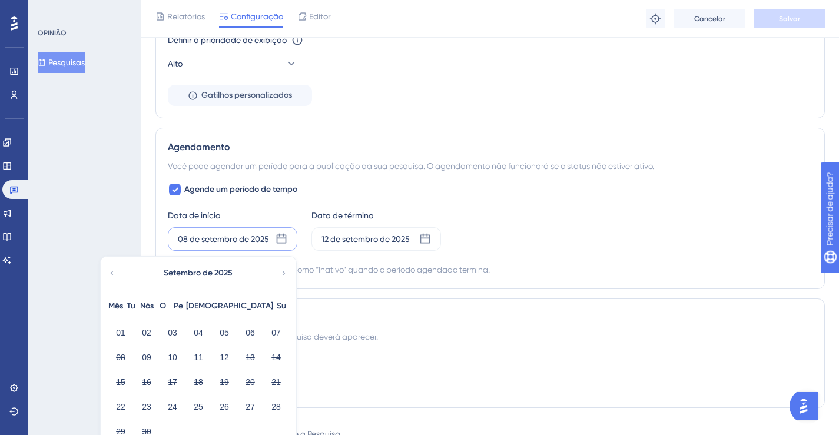
click at [114, 277] on icon at bounding box center [112, 273] width 8 height 11
drag, startPoint x: 407, startPoint y: 283, endPoint x: 375, endPoint y: 275, distance: 33.4
click at [407, 282] on div "Agendamento Você pode agendar um período para a publicação da sua pesquisa. O a…" at bounding box center [489, 208] width 669 height 161
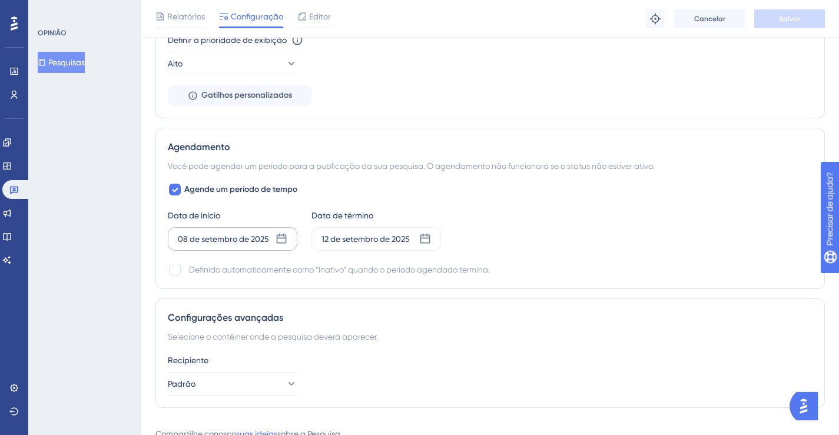
click at [204, 243] on font "08 de setembro de 2025" at bounding box center [223, 238] width 91 height 9
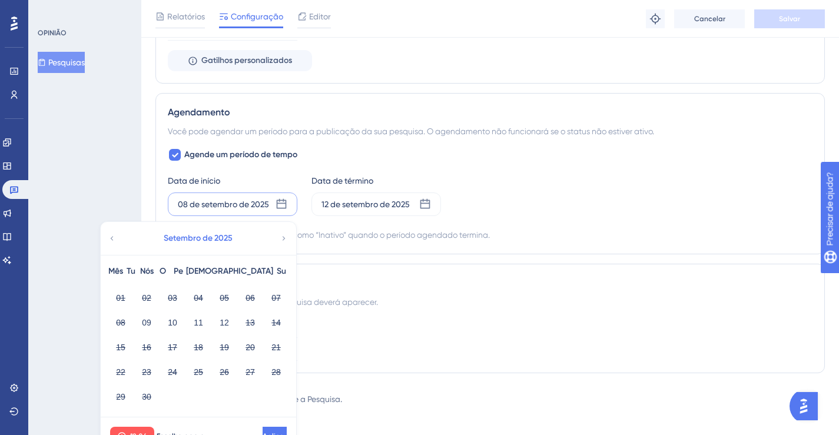
scroll to position [806, 0]
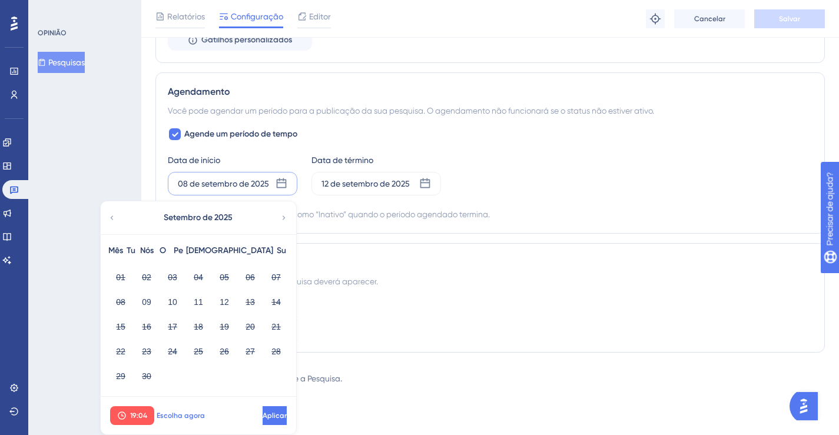
click at [187, 416] on font "Escolha agora" at bounding box center [181, 415] width 48 height 8
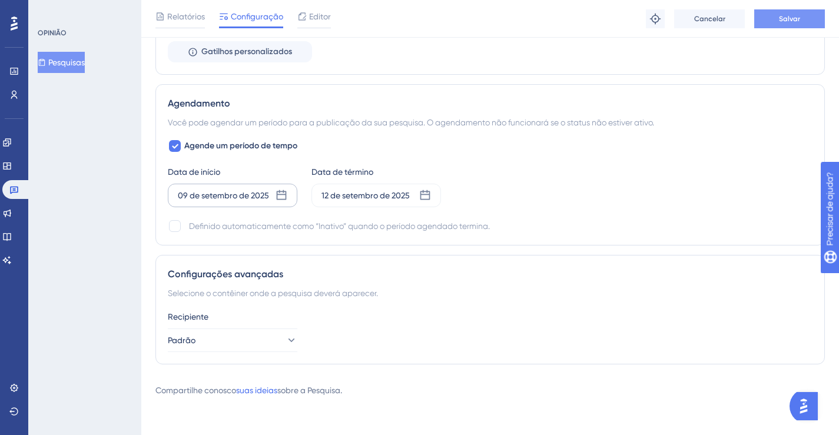
click at [769, 21] on button "Salvar" at bounding box center [789, 18] width 71 height 19
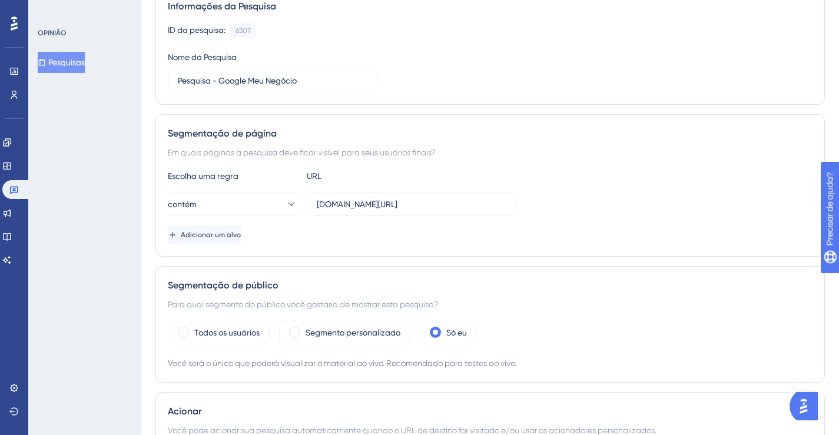
scroll to position [0, 0]
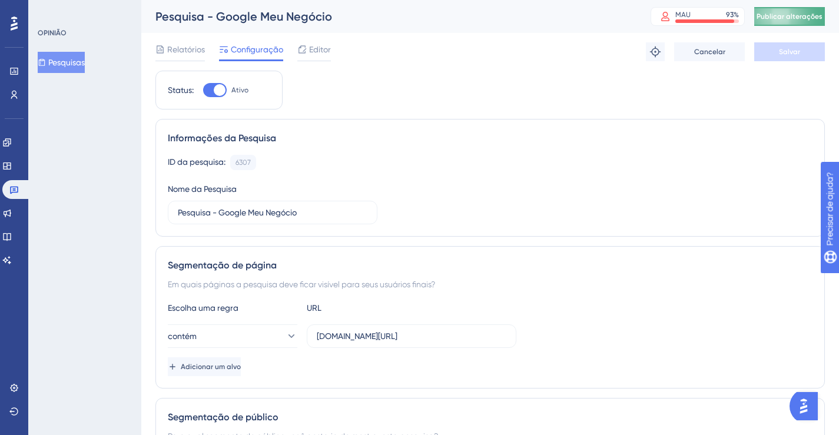
click at [787, 21] on span "Publicar alterações" at bounding box center [789, 16] width 66 height 9
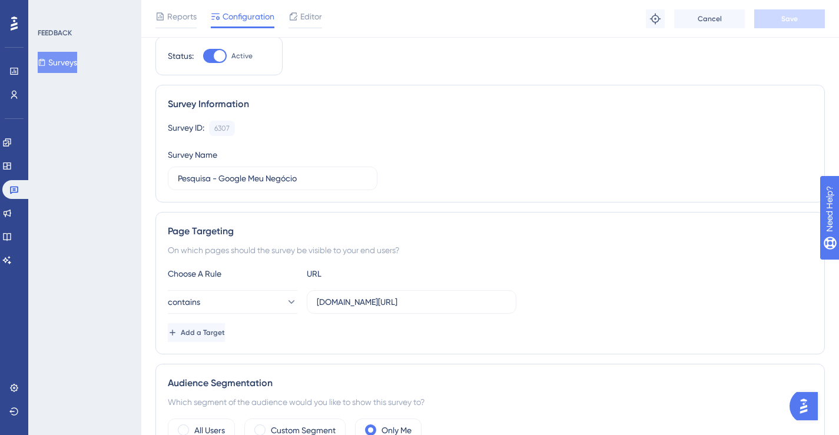
scroll to position [99, 0]
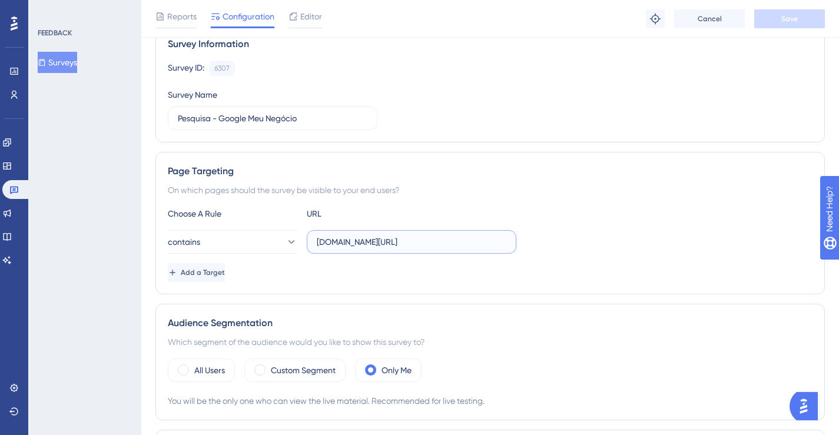
drag, startPoint x: 318, startPoint y: 241, endPoint x: 379, endPoint y: 242, distance: 61.2
click at [379, 242] on input "[DOMAIN_NAME][URL]" at bounding box center [411, 241] width 189 height 13
click at [320, 242] on input "[DOMAIN_NAME][URL]" at bounding box center [411, 241] width 189 height 13
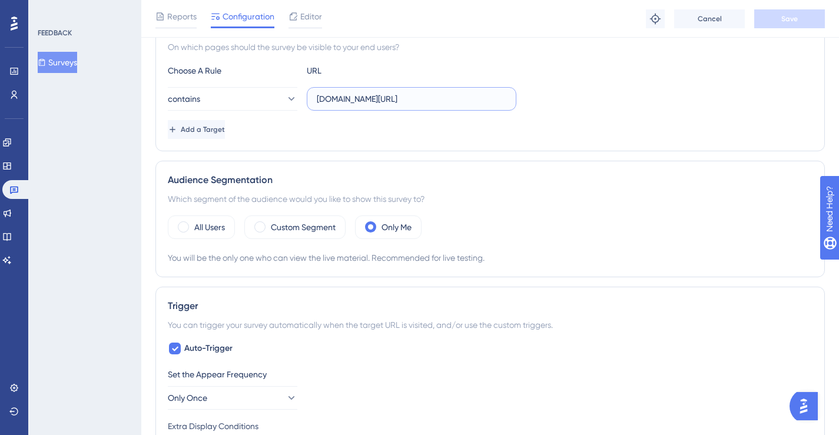
scroll to position [247, 0]
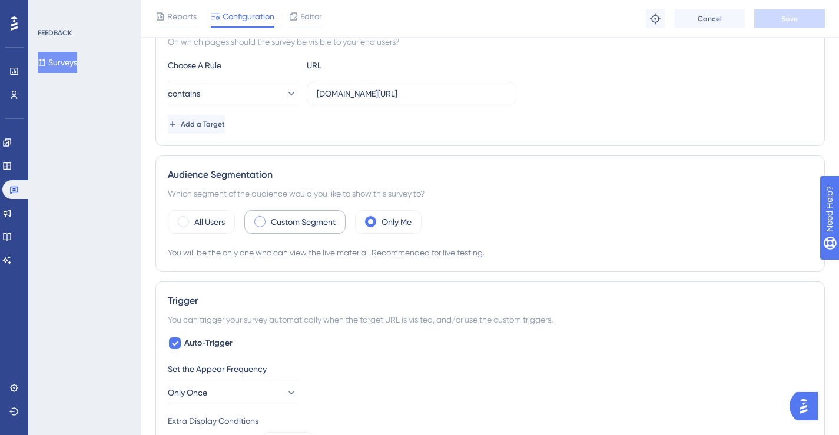
click at [306, 223] on label "Custom Segment" at bounding box center [303, 222] width 65 height 14
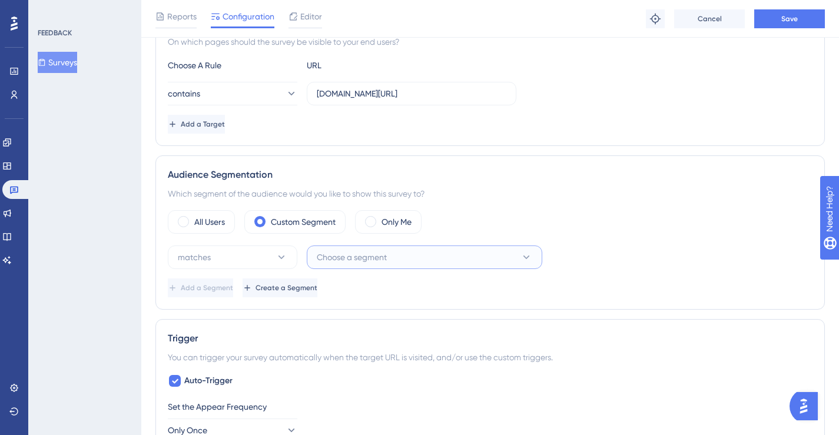
click at [393, 258] on button "Choose a segment" at bounding box center [424, 257] width 235 height 24
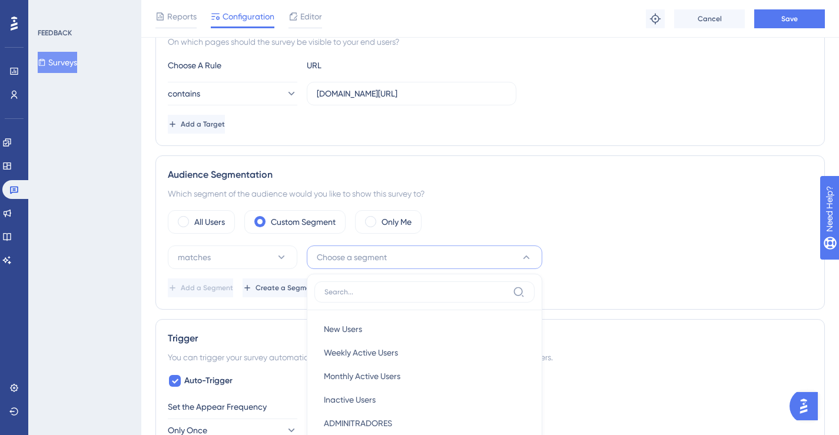
scroll to position [421, 0]
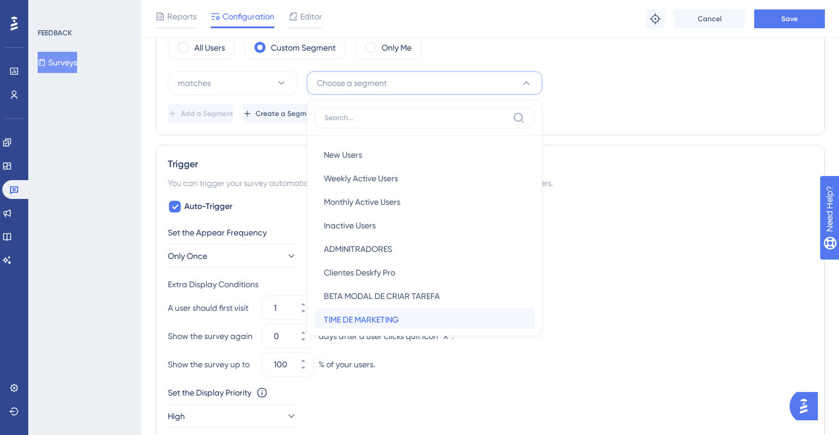
click at [403, 317] on div "TIME DE MARKETING TIME DE MARKETING" at bounding box center [424, 320] width 201 height 24
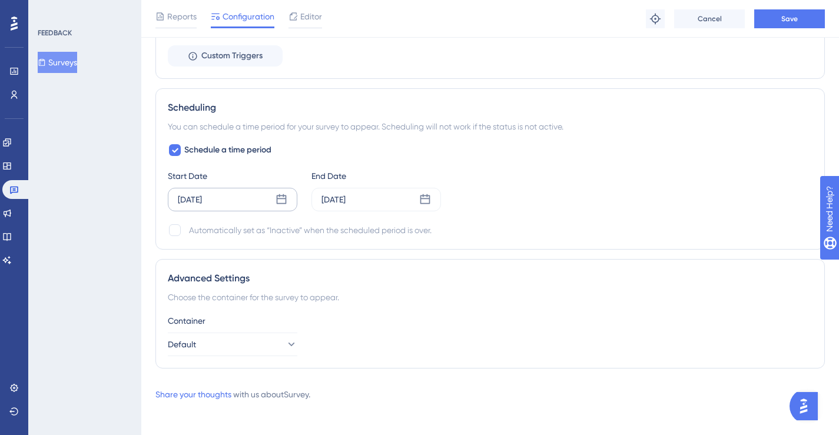
scroll to position [816, 0]
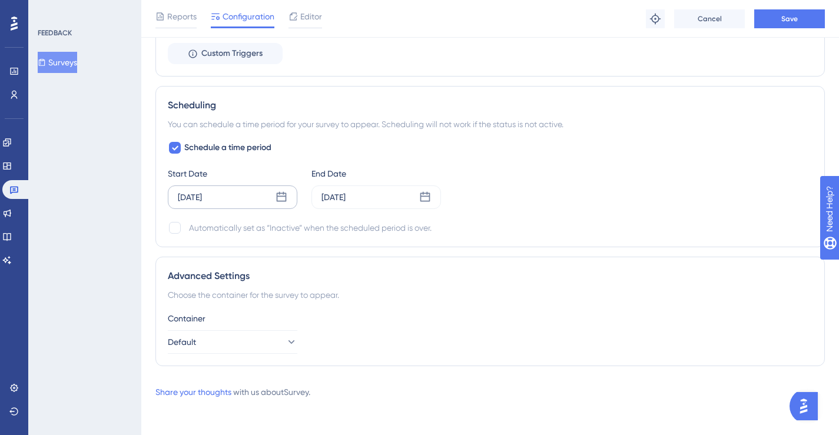
click at [234, 202] on div "[DATE]" at bounding box center [232, 197] width 129 height 24
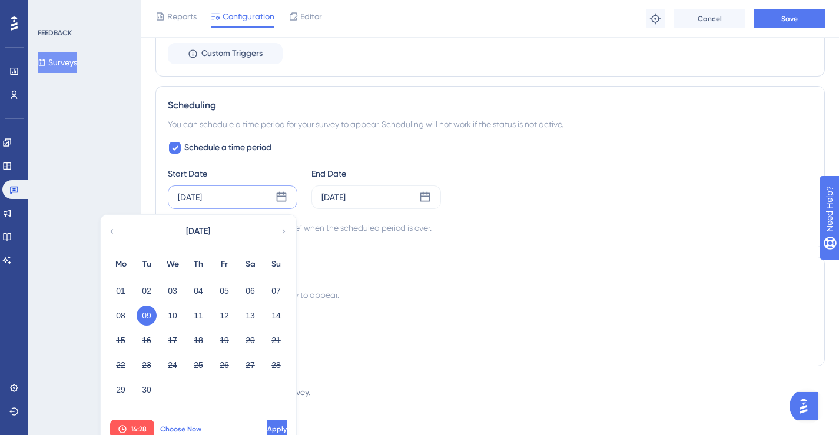
click at [184, 428] on span "Choose Now" at bounding box center [180, 428] width 41 height 9
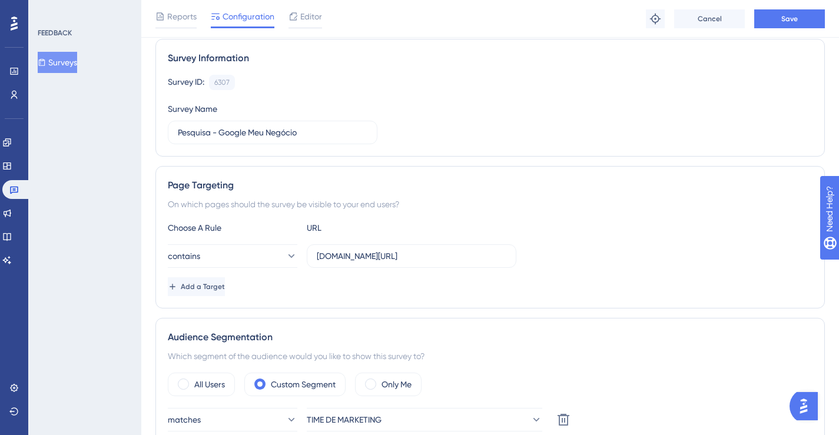
scroll to position [0, 0]
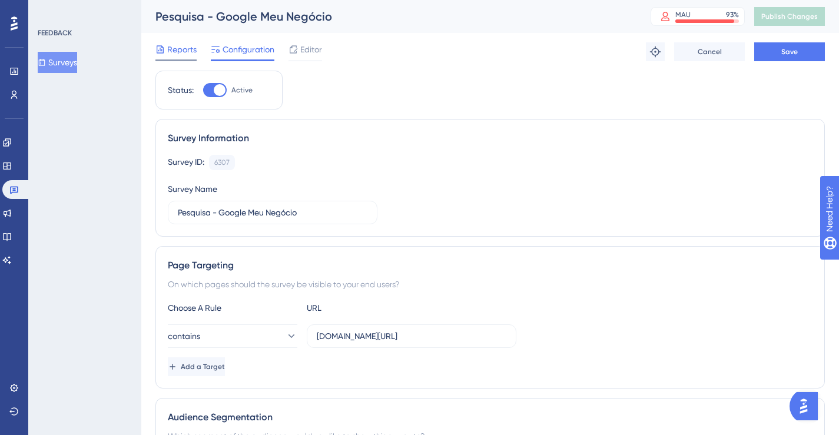
click at [181, 50] on span "Reports" at bounding box center [181, 49] width 29 height 14
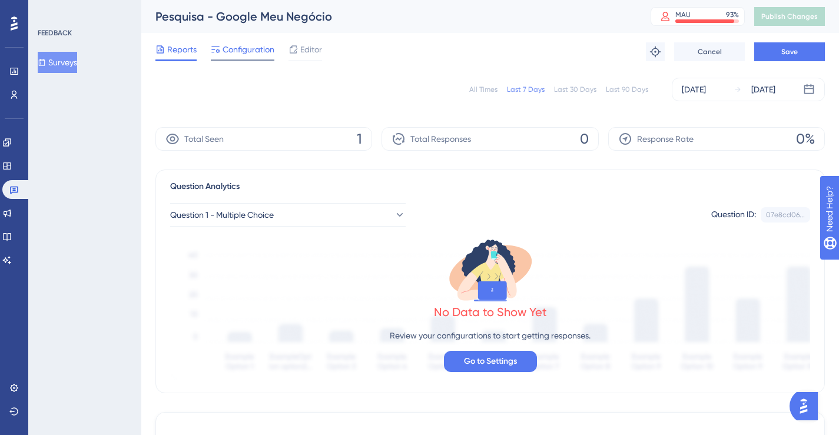
click at [247, 49] on span "Configuration" at bounding box center [248, 49] width 52 height 14
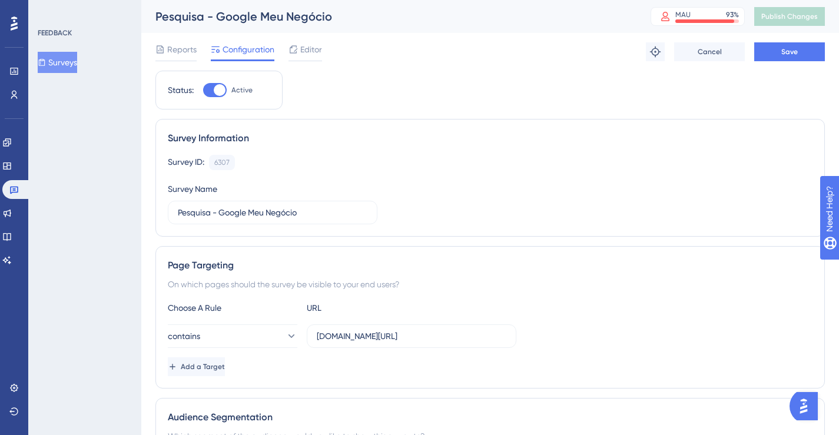
click at [211, 90] on div at bounding box center [215, 90] width 24 height 14
click at [203, 90] on input "Active" at bounding box center [202, 90] width 1 height 1
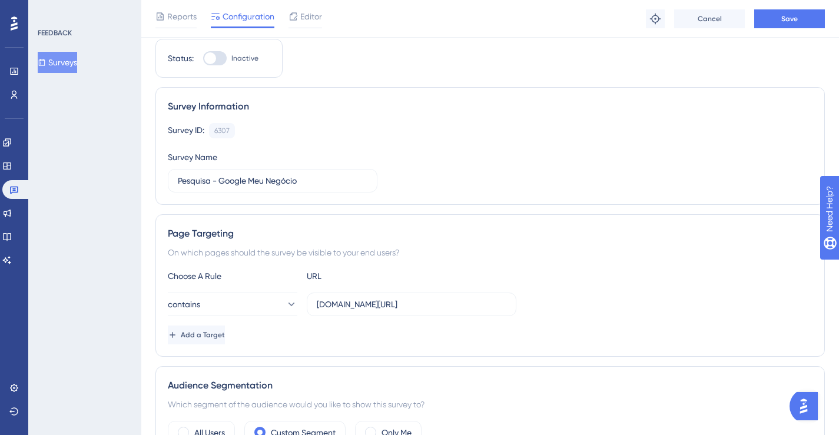
scroll to position [38, 0]
drag, startPoint x: 380, startPoint y: 304, endPoint x: 312, endPoint y: 302, distance: 67.7
click at [312, 302] on label "[DOMAIN_NAME][URL]" at bounding box center [411, 303] width 209 height 24
click at [318, 304] on input "[DOMAIN_NAME][URL]" at bounding box center [411, 302] width 189 height 13
drag, startPoint x: 317, startPoint y: 304, endPoint x: 384, endPoint y: 305, distance: 66.5
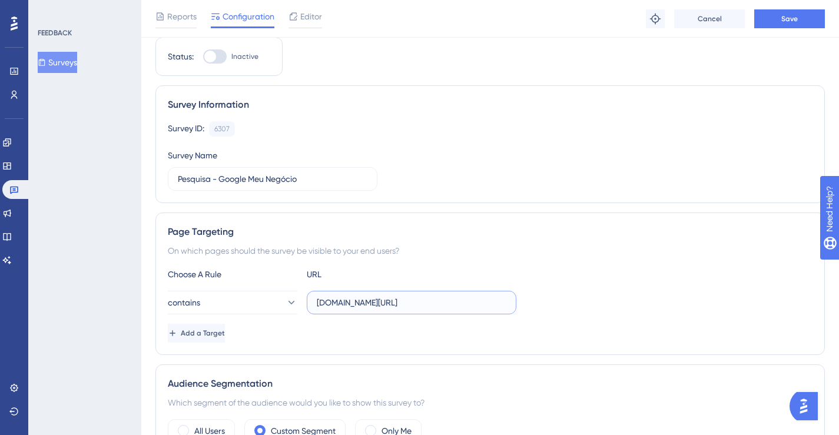
click at [384, 305] on input "[DOMAIN_NAME][URL]" at bounding box center [411, 302] width 189 height 13
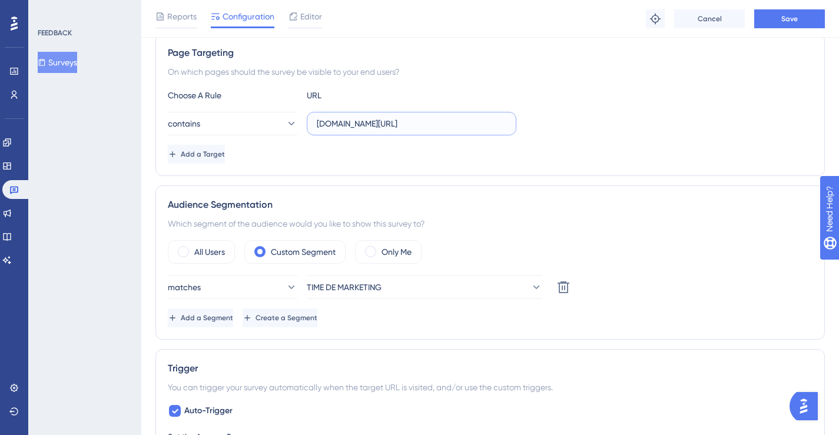
scroll to position [240, 0]
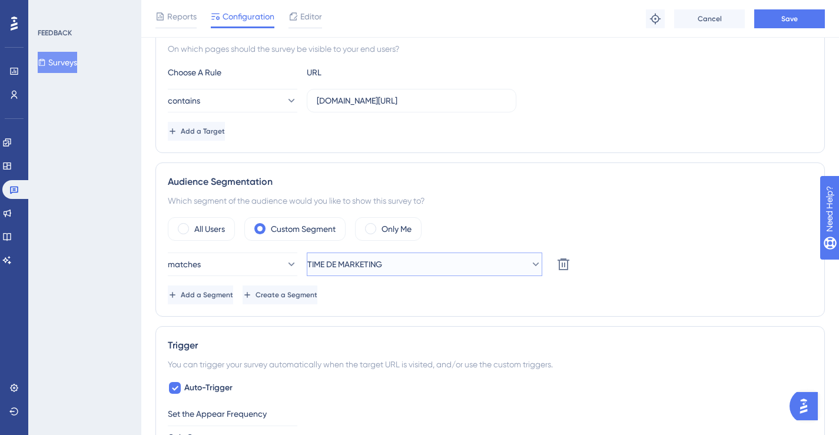
click at [491, 265] on button "TIME DE MARKETING" at bounding box center [424, 264] width 235 height 24
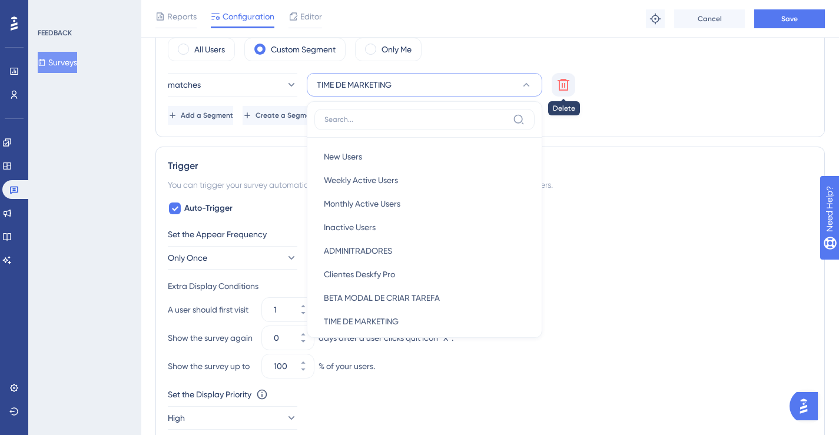
click at [568, 82] on icon at bounding box center [563, 85] width 14 height 14
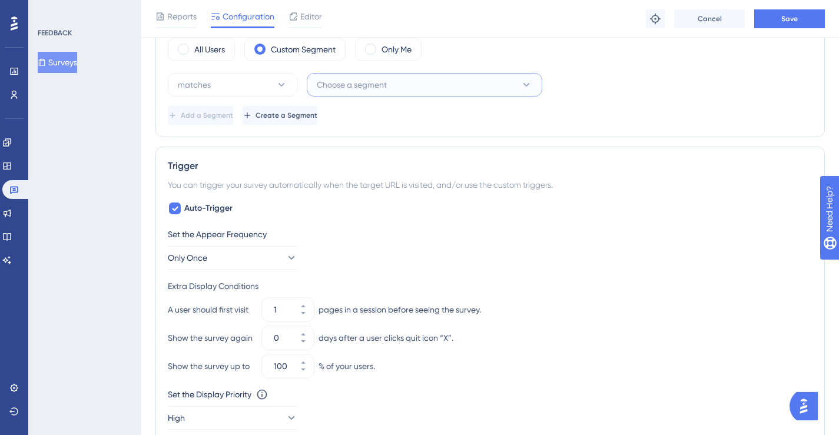
click at [376, 87] on span "Choose a segment" at bounding box center [352, 85] width 70 height 14
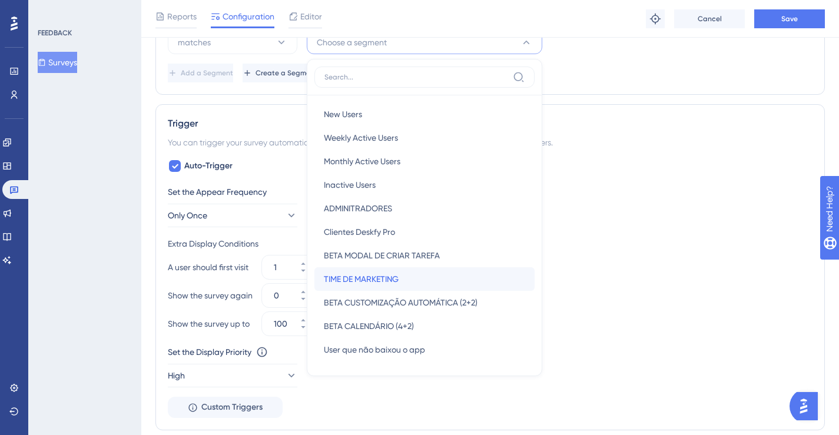
click at [398, 275] on span "TIME DE MARKETING" at bounding box center [361, 279] width 75 height 14
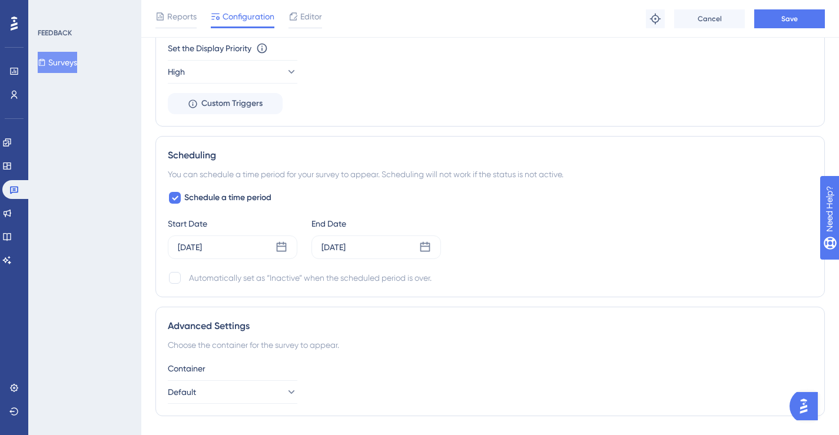
scroll to position [817, 0]
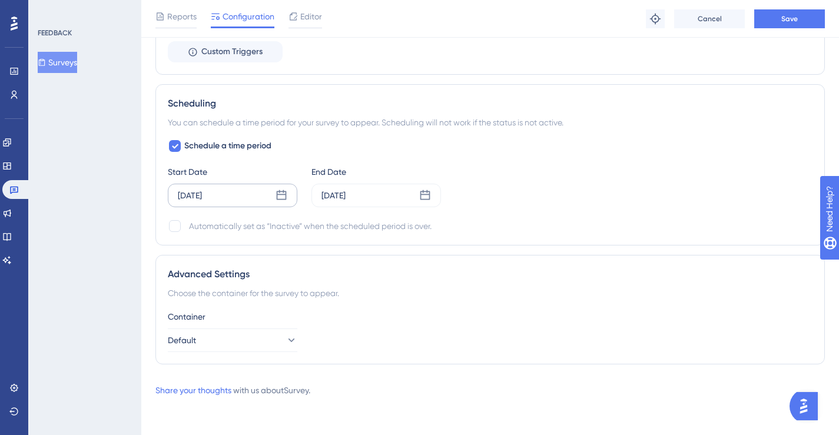
click at [249, 197] on div "[DATE]" at bounding box center [232, 196] width 129 height 24
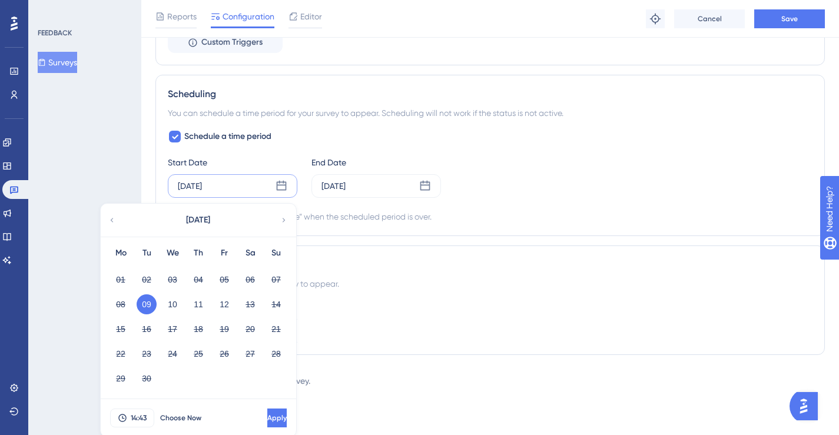
scroll to position [829, 0]
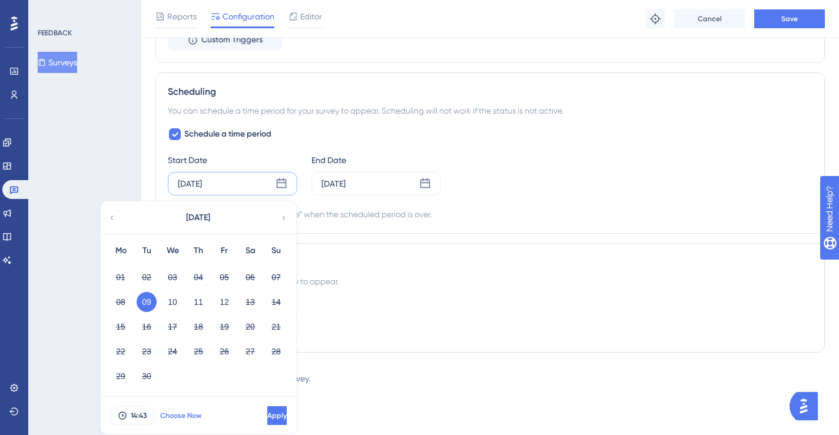
click at [181, 417] on span "Choose Now" at bounding box center [180, 415] width 41 height 9
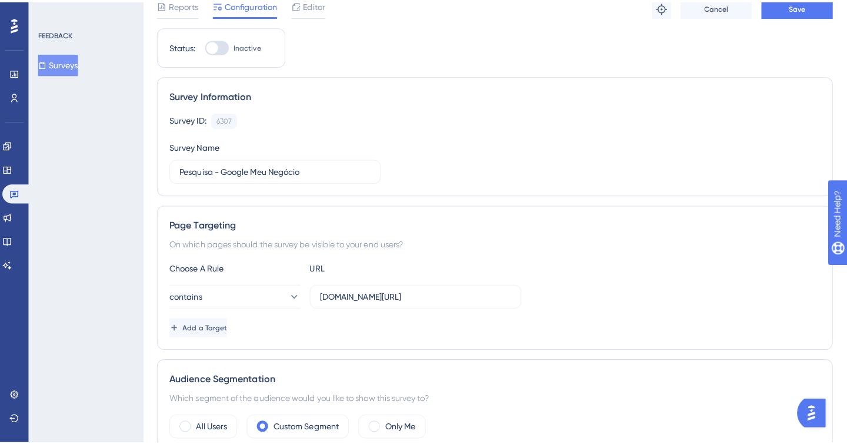
scroll to position [0, 0]
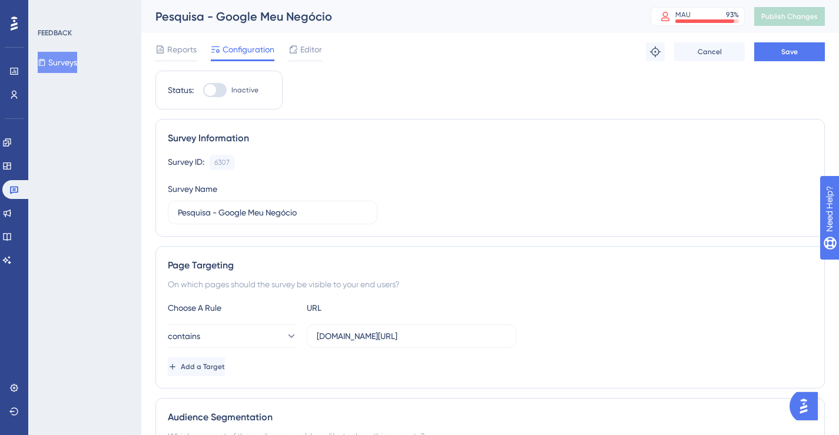
click at [207, 89] on div at bounding box center [210, 90] width 12 height 12
click at [203, 90] on input "Inactive" at bounding box center [202, 90] width 1 height 1
checkbox input "true"
click at [805, 55] on button "Save" at bounding box center [789, 51] width 71 height 19
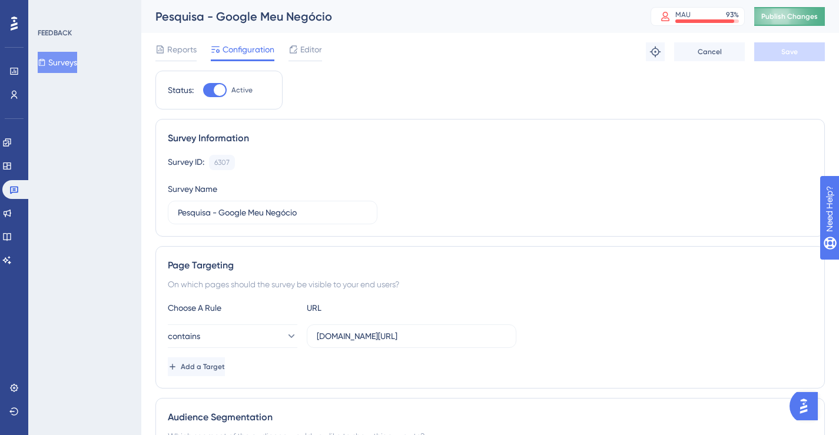
click at [788, 15] on span "Publish Changes" at bounding box center [789, 16] width 56 height 9
click at [57, 62] on button "Surveys" at bounding box center [57, 62] width 39 height 21
